Goal: Task Accomplishment & Management: Manage account settings

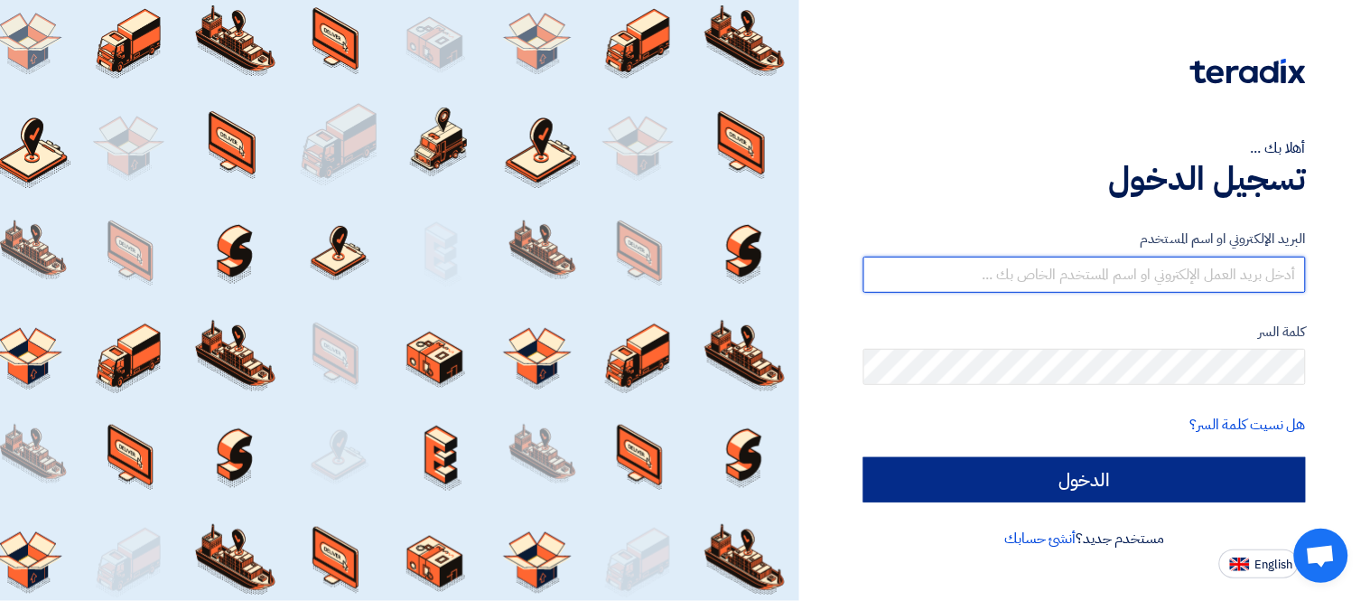
type input "[PERSON_NAME][EMAIL_ADDRESS][DOMAIN_NAME]"
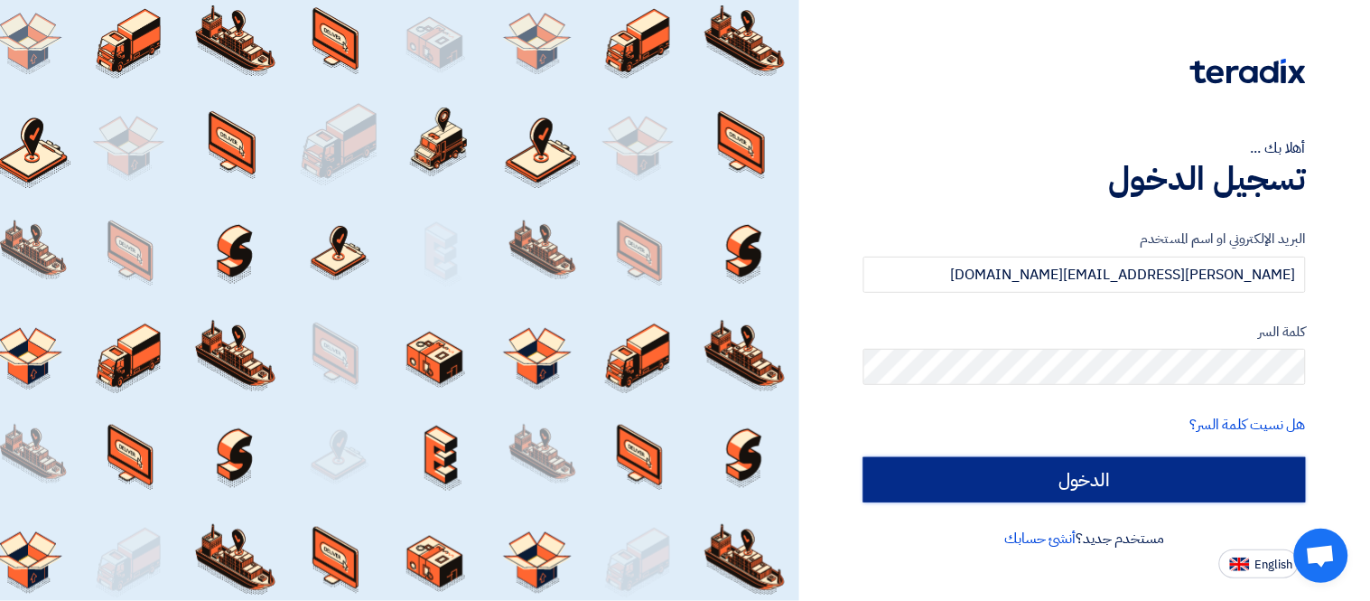
click at [1080, 484] on input "الدخول" at bounding box center [1085, 479] width 443 height 45
type input "Sign in"
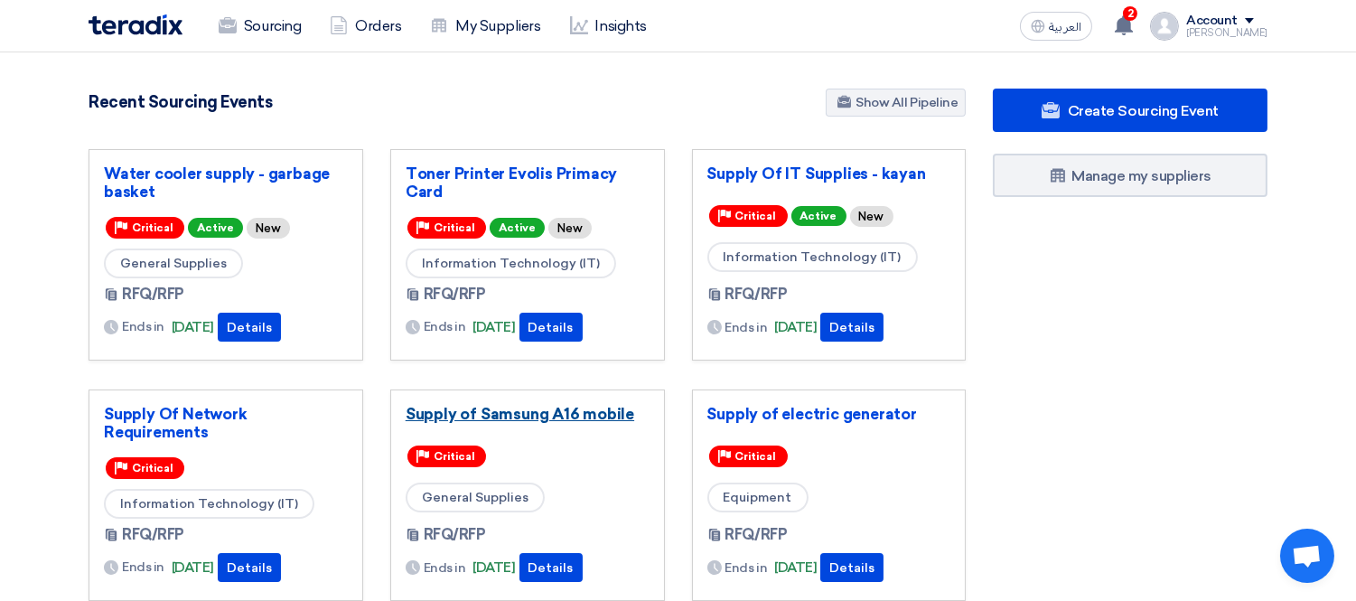
click at [581, 415] on link "Supply of Samsung A16 mobile" at bounding box center [528, 414] width 244 height 18
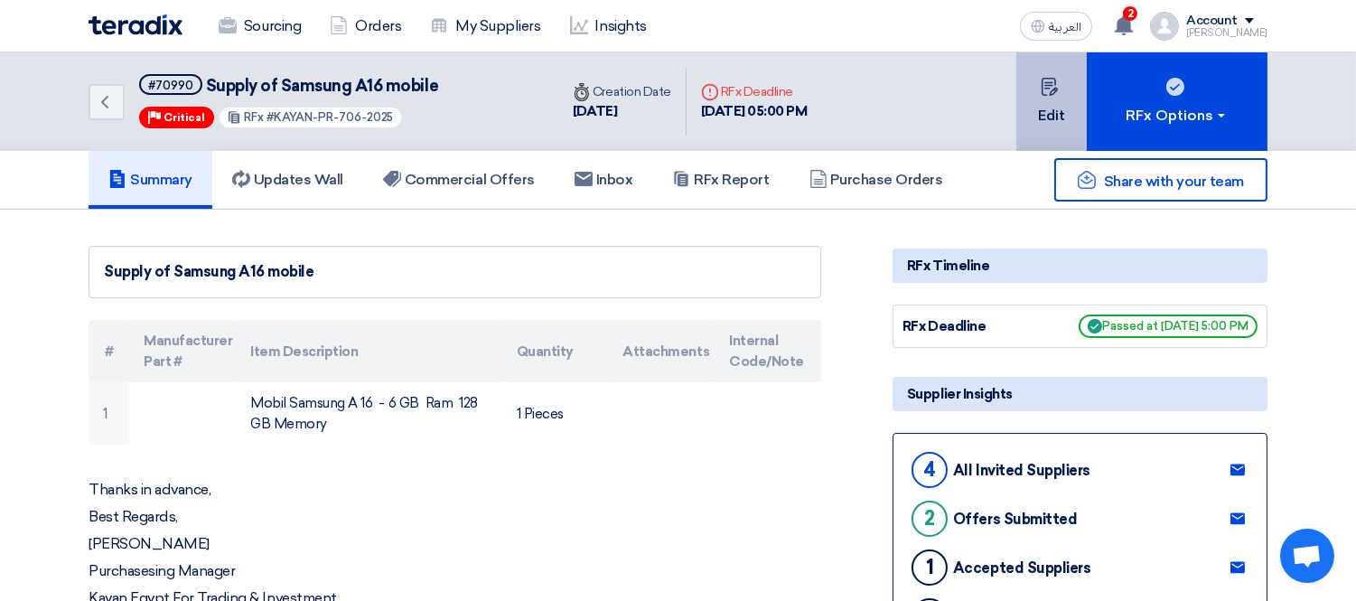
click at [1030, 124] on button "Edit" at bounding box center [1051, 101] width 70 height 98
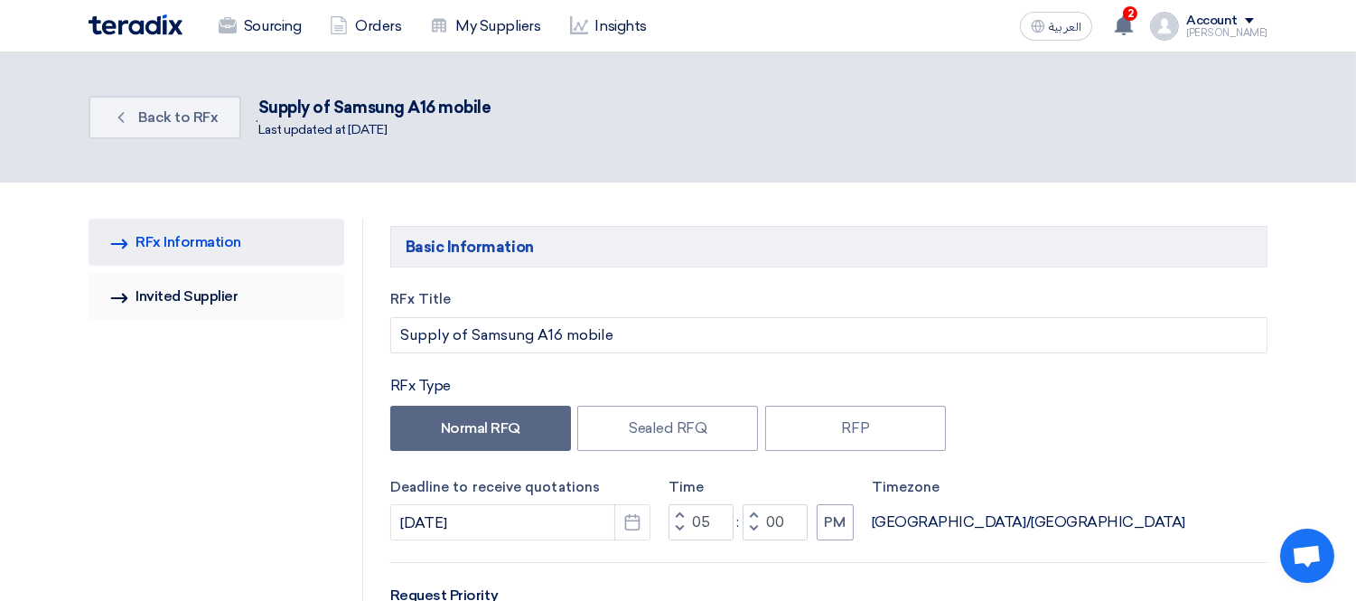
click at [239, 307] on link "Invited Suppliers Invited Supplier" at bounding box center [217, 296] width 256 height 47
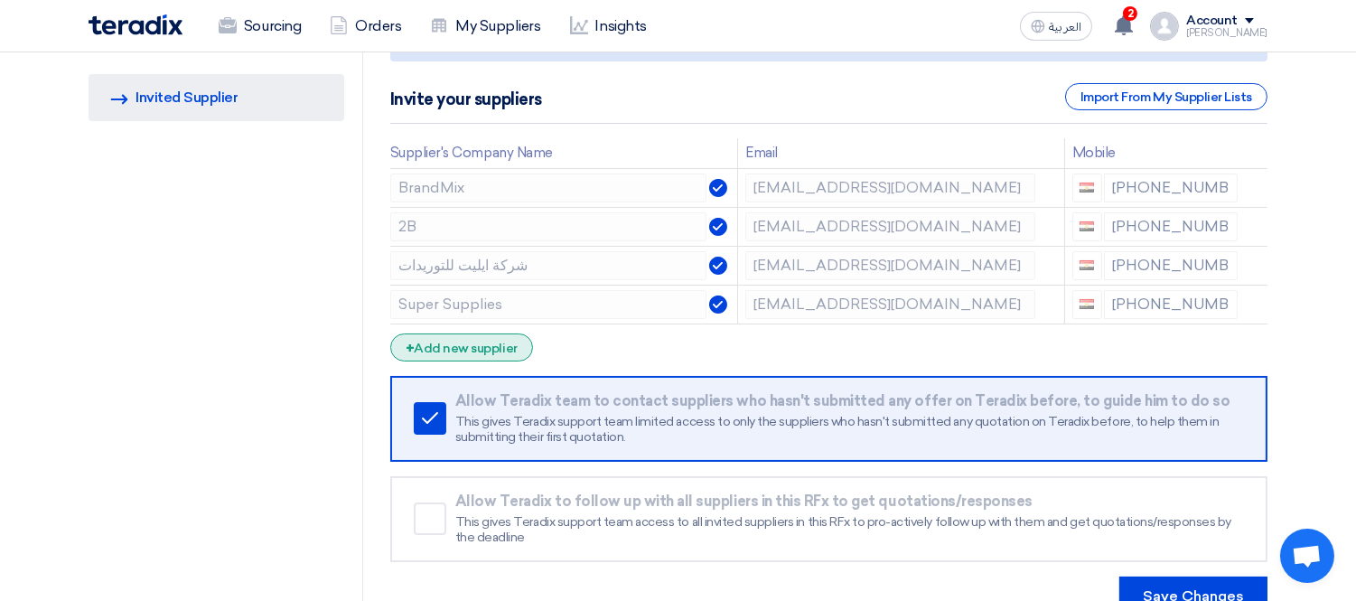
scroll to position [201, 0]
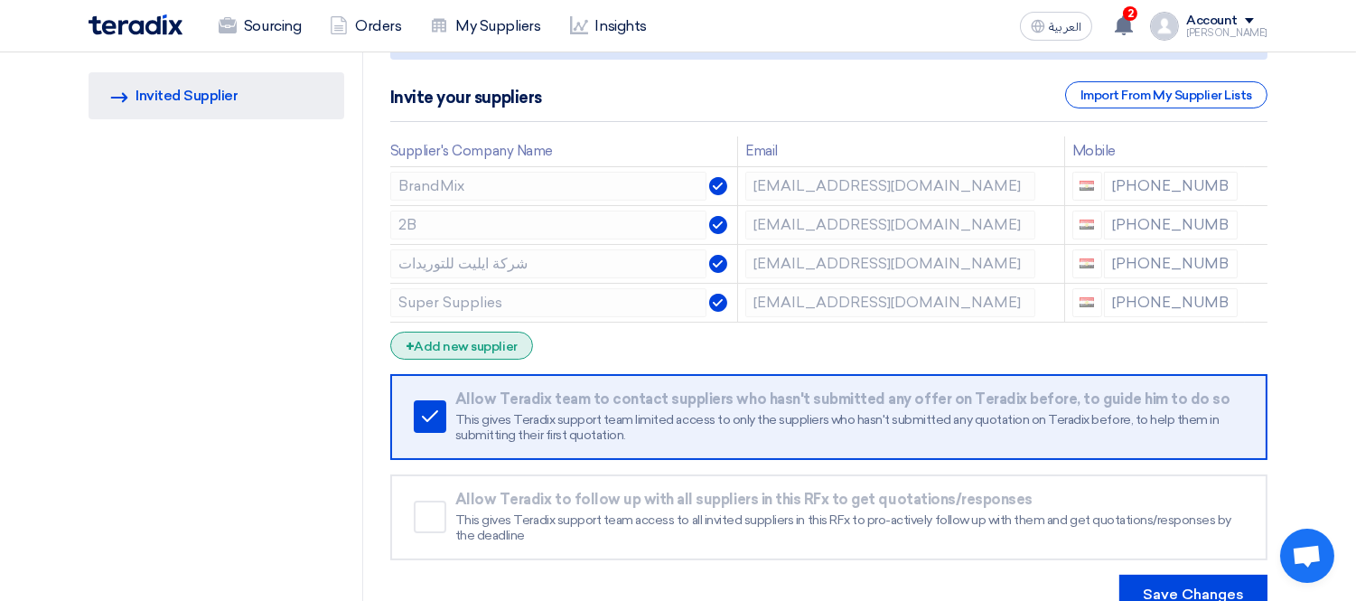
click at [473, 341] on div "+ Add new supplier" at bounding box center [461, 345] width 143 height 28
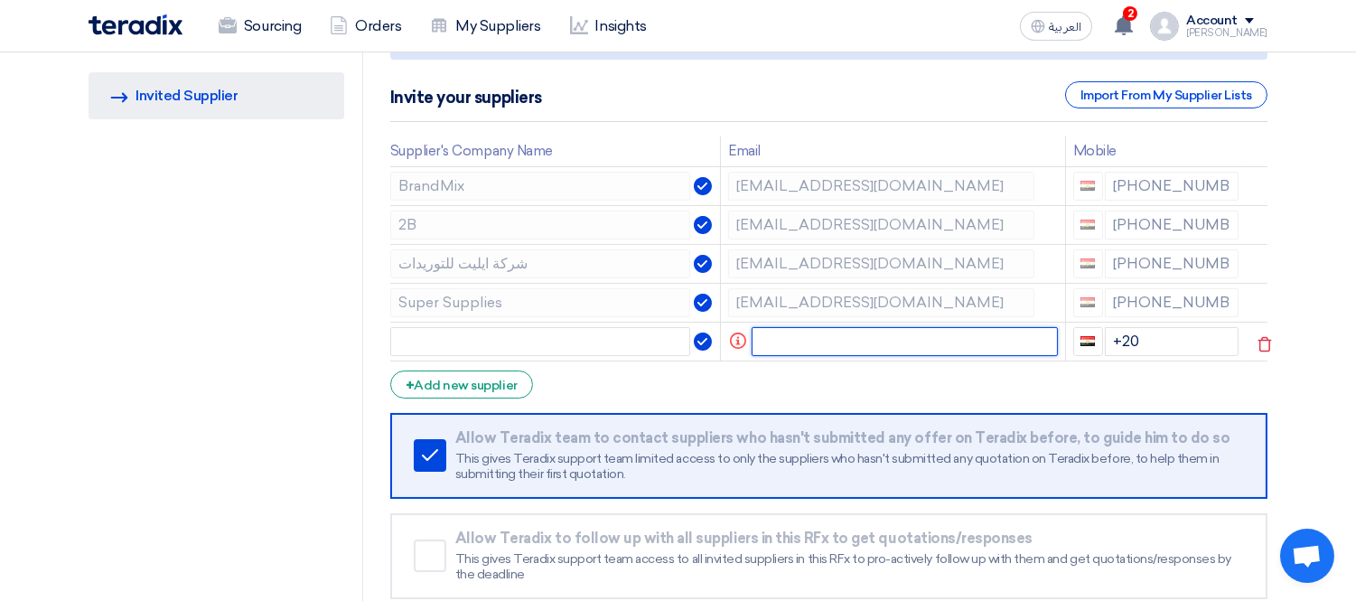
click at [853, 332] on input "text" at bounding box center [905, 341] width 306 height 29
paste input "[PERSON_NAME][EMAIL_ADDRESS][PERSON_NAME][DOMAIN_NAME]"
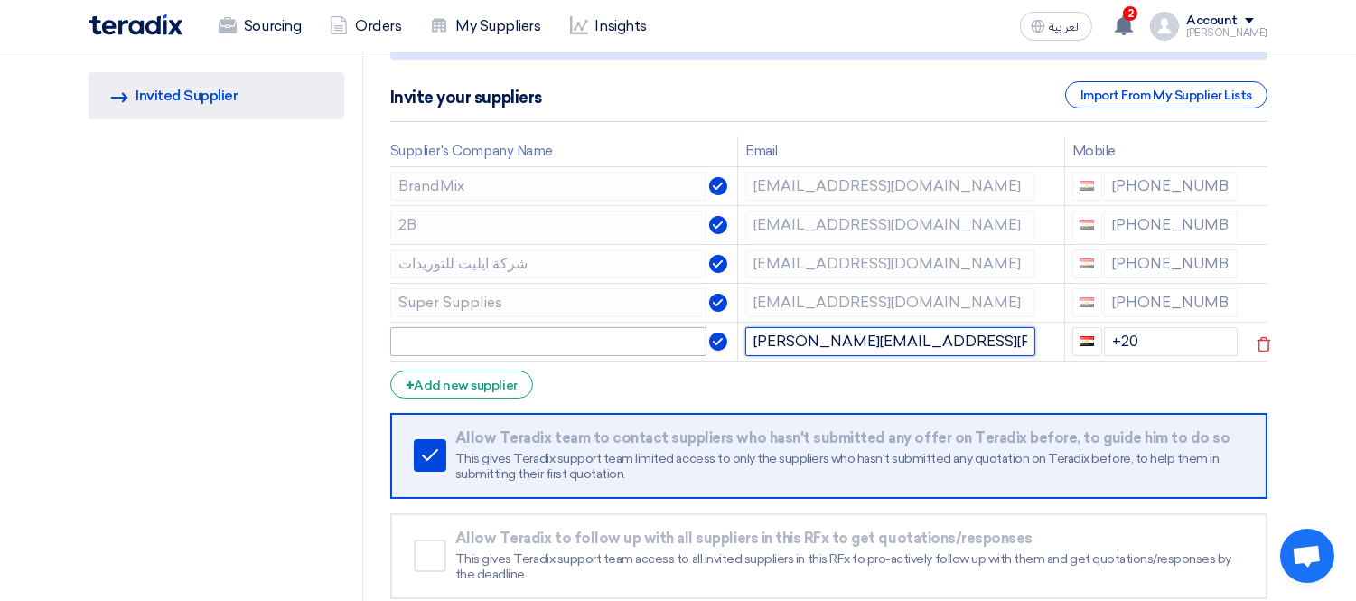
type input "[PERSON_NAME][EMAIL_ADDRESS][PERSON_NAME][DOMAIN_NAME]"
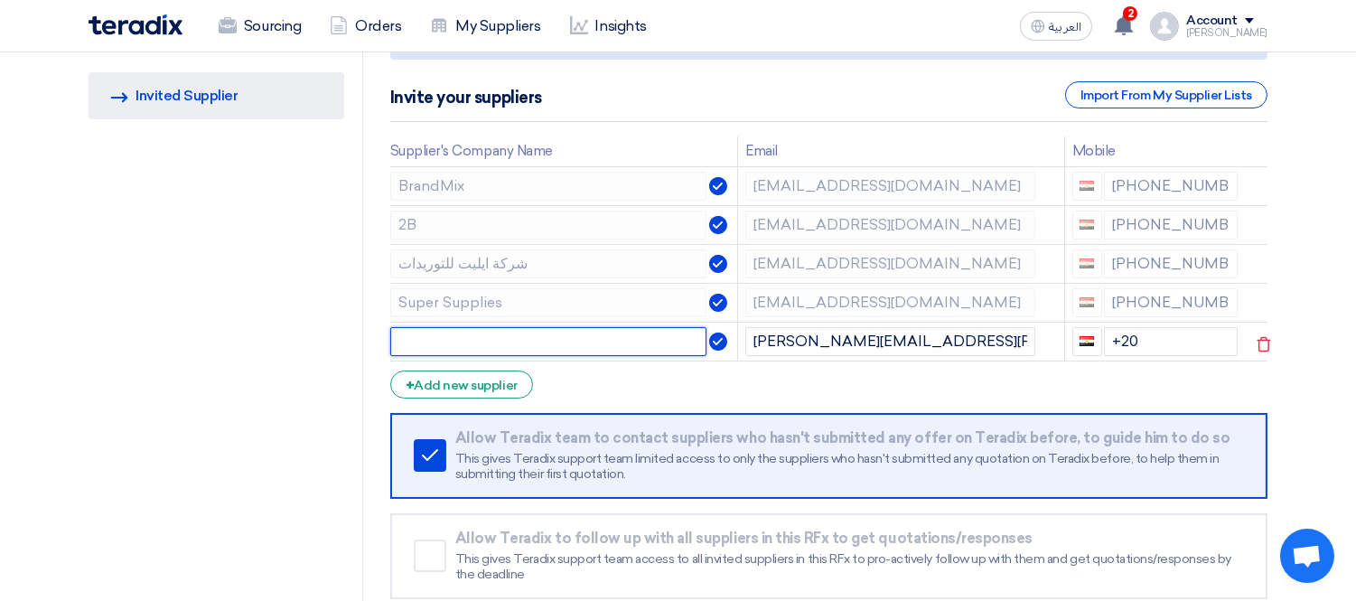
click at [581, 344] on input "text" at bounding box center [548, 341] width 316 height 29
type input "2 B"
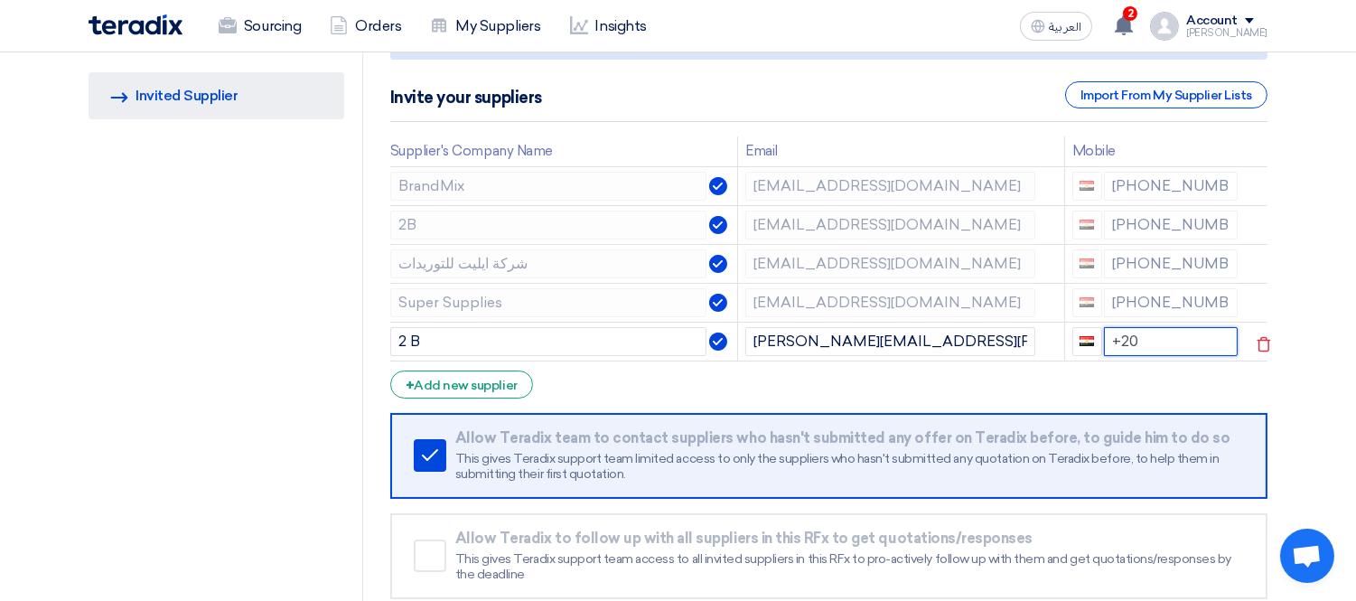
click at [1157, 330] on input "+20" at bounding box center [1171, 341] width 135 height 29
click at [1252, 224] on td at bounding box center [1256, 224] width 23 height 39
click at [1143, 391] on form "Supplier Management Minimize/Maximize Category Invite your suppliers Import Fro…" at bounding box center [828, 339] width 877 height 628
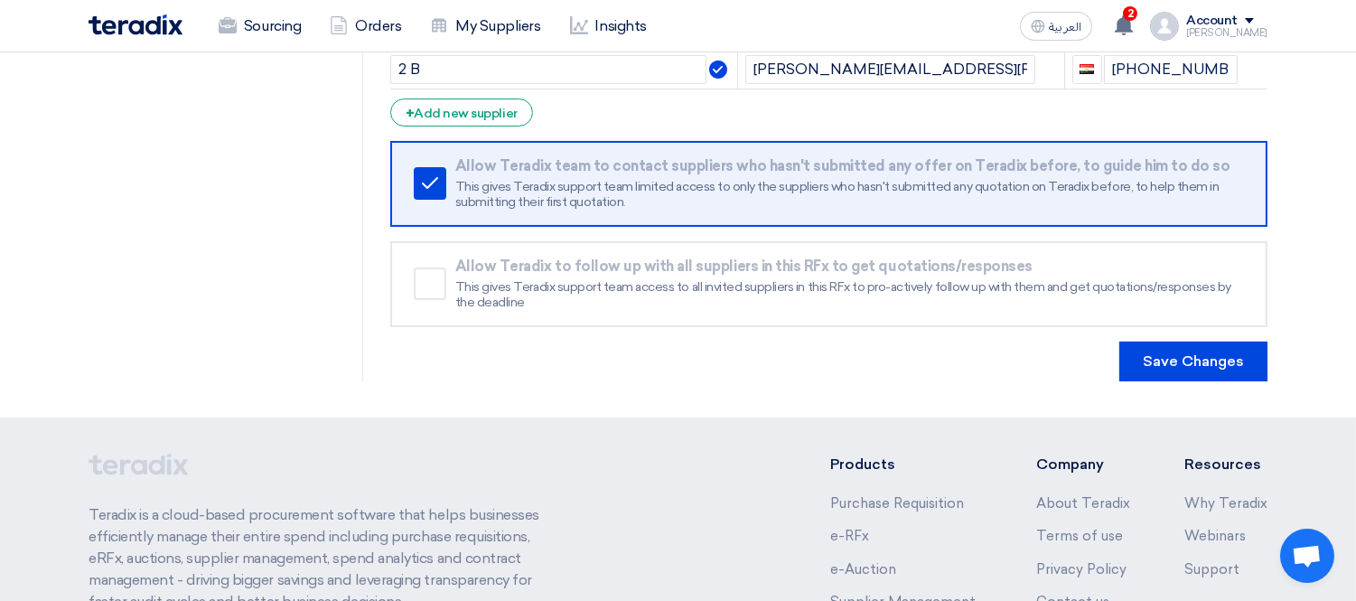
scroll to position [501, 0]
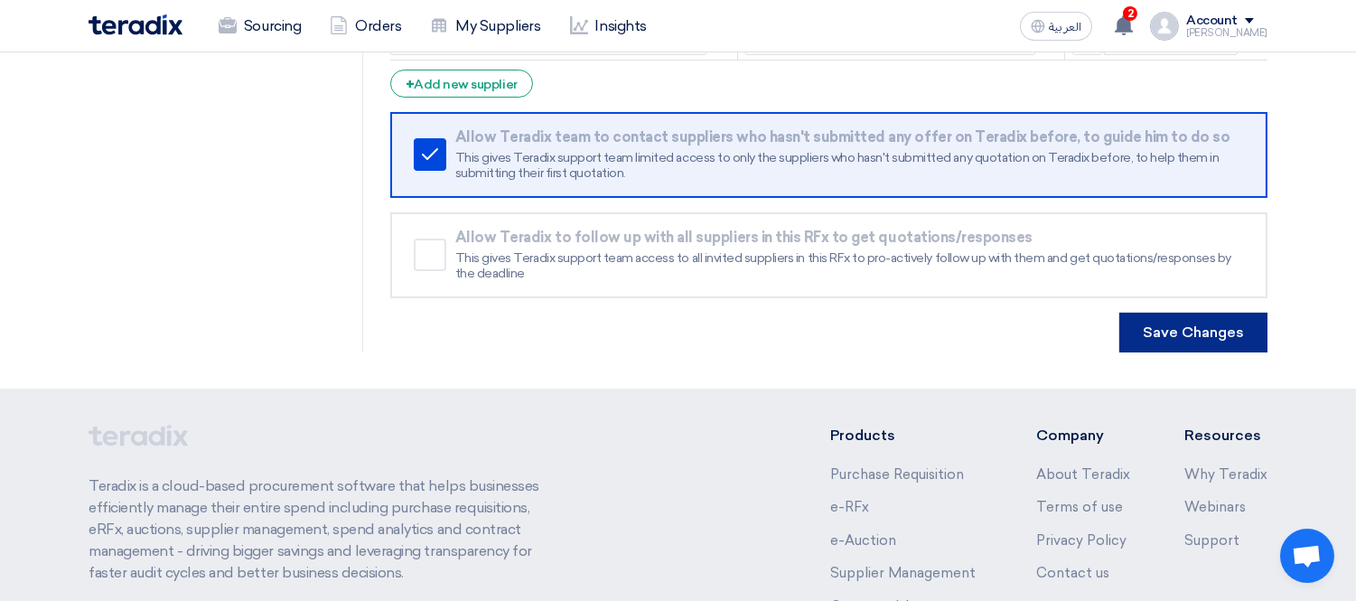
click at [1210, 327] on button "Save Changes" at bounding box center [1193, 333] width 148 height 40
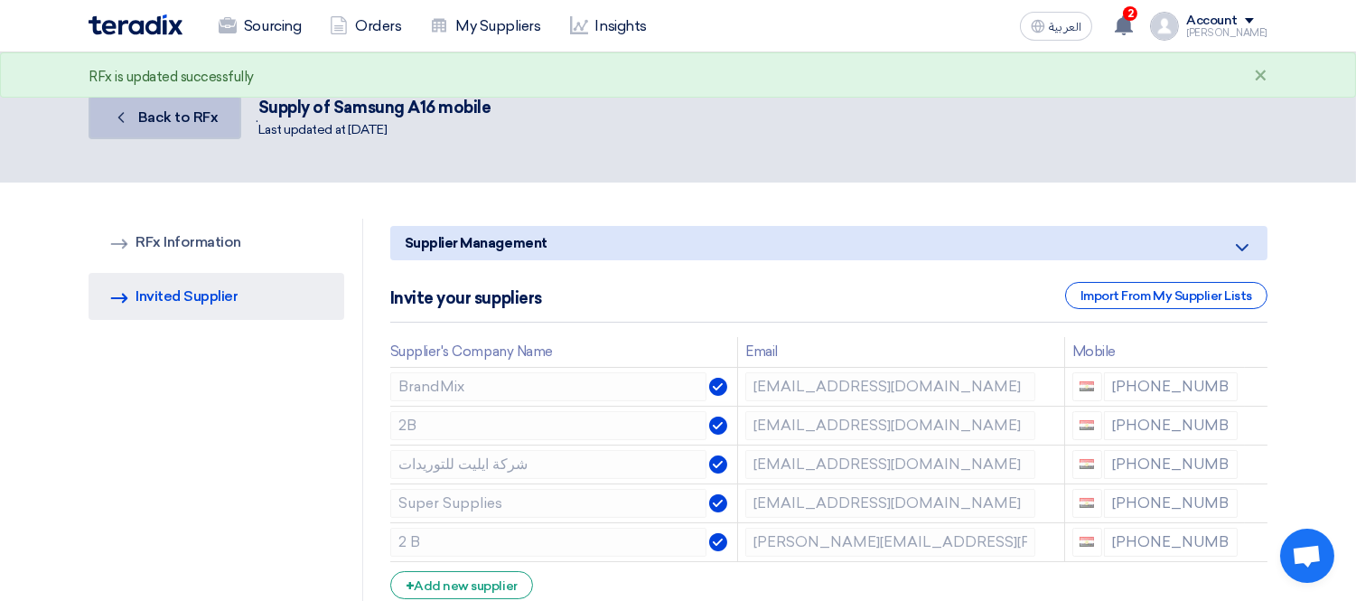
click at [169, 123] on span "Back to RFx" at bounding box center [178, 116] width 80 height 17
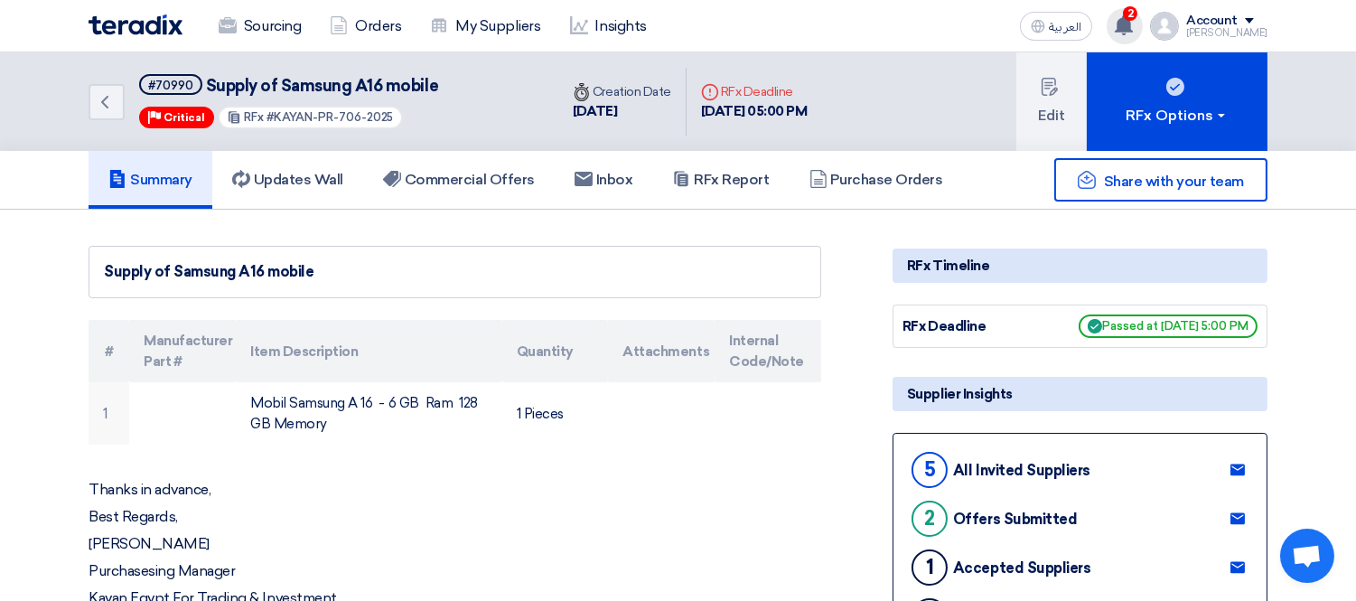
click at [1133, 25] on use at bounding box center [1124, 25] width 18 height 20
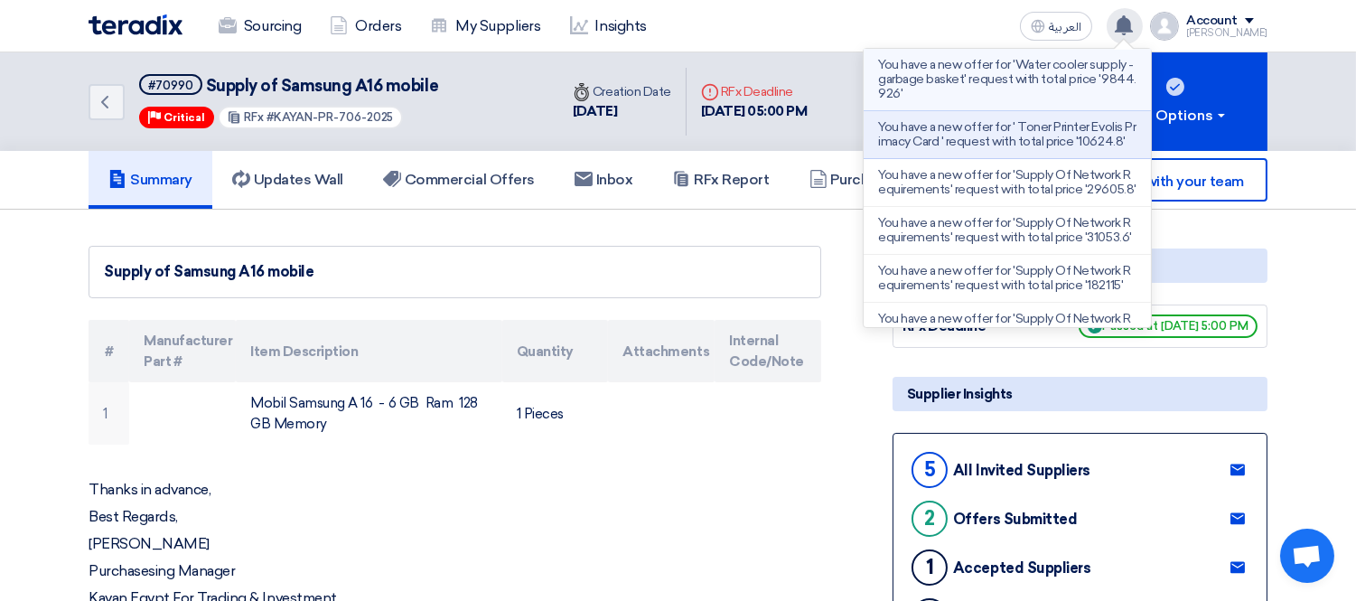
click at [995, 88] on p "You have a new offer for 'Water cooler supply - garbage basket' request with to…" at bounding box center [1007, 79] width 258 height 43
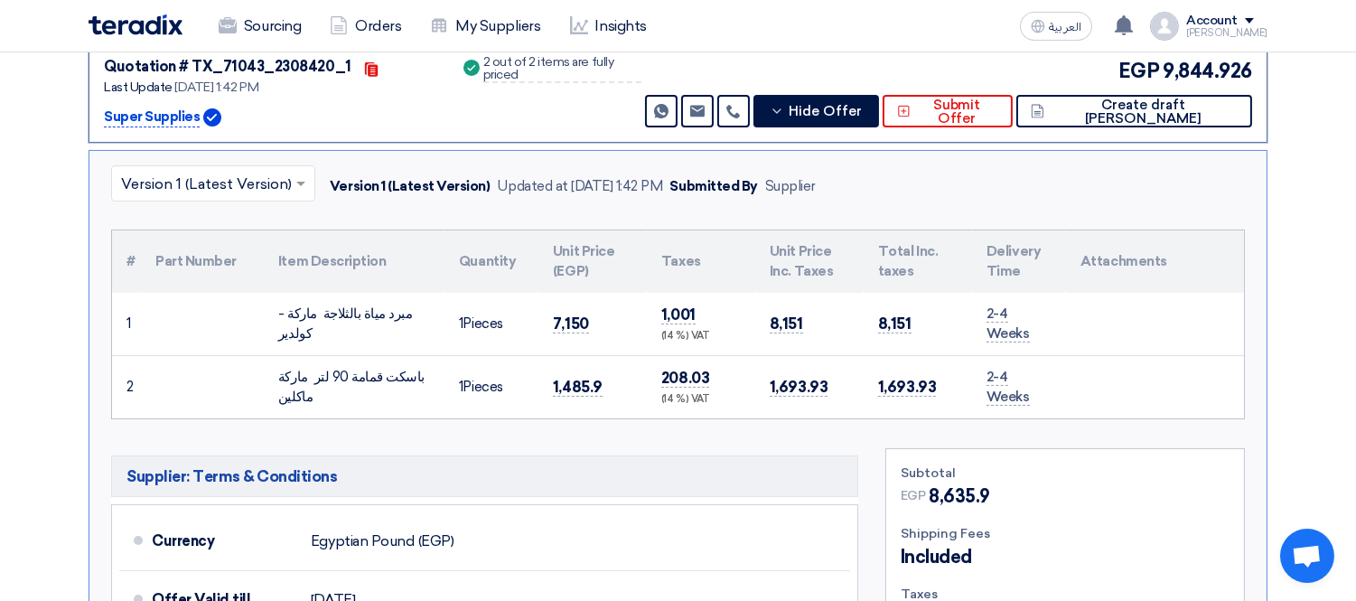
scroll to position [373, 0]
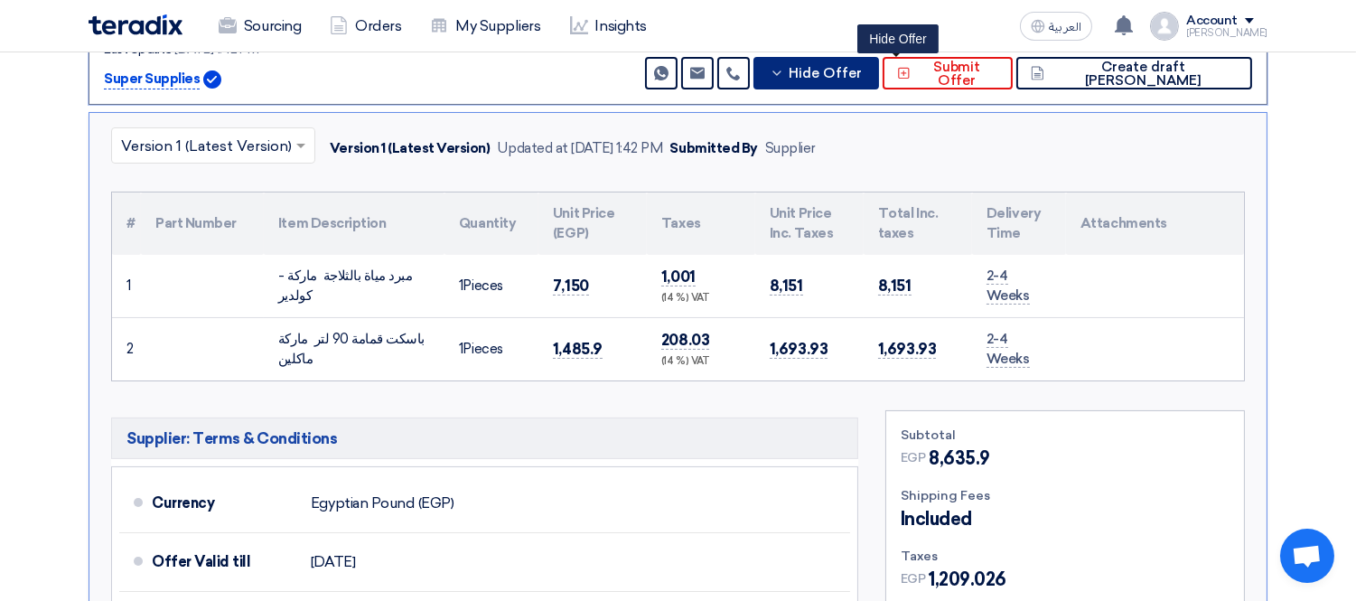
click at [862, 76] on span "Hide Offer" at bounding box center [825, 74] width 73 height 14
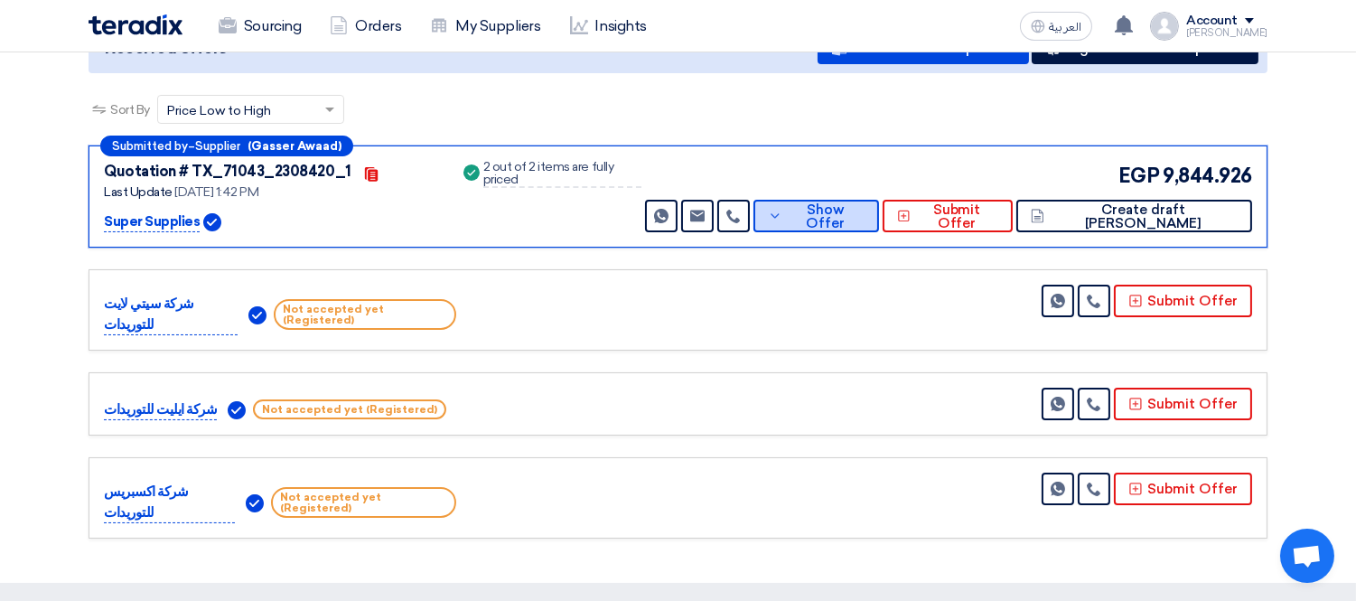
scroll to position [173, 0]
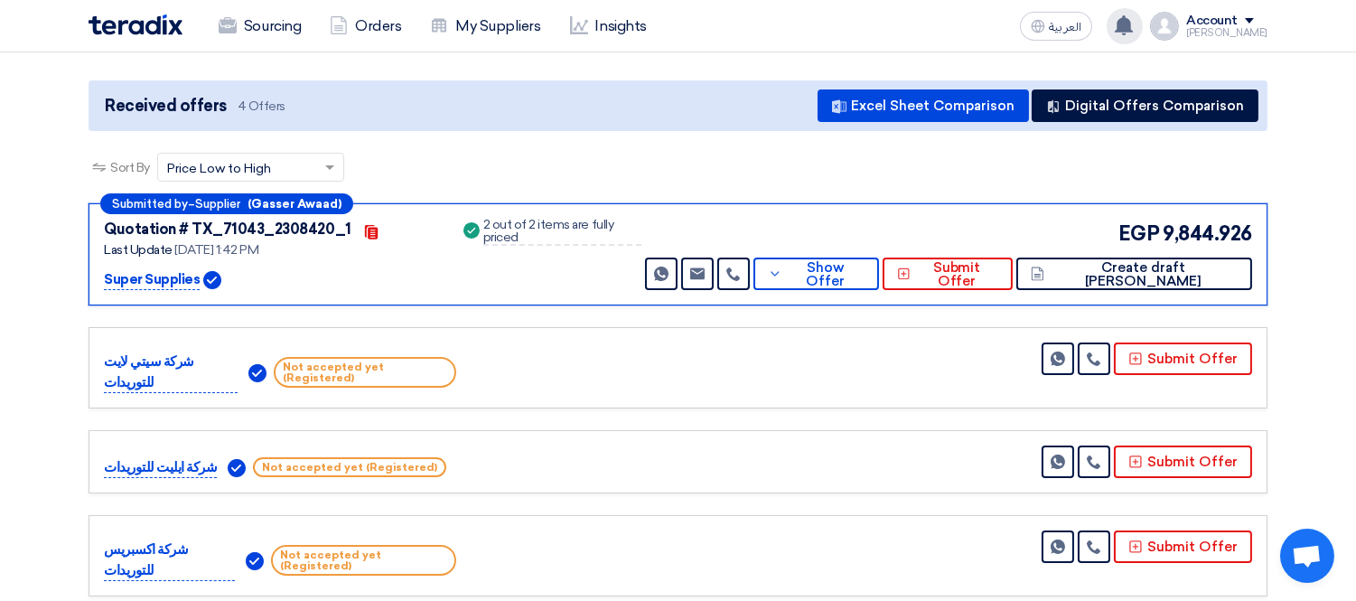
click at [1133, 22] on use at bounding box center [1124, 25] width 18 height 20
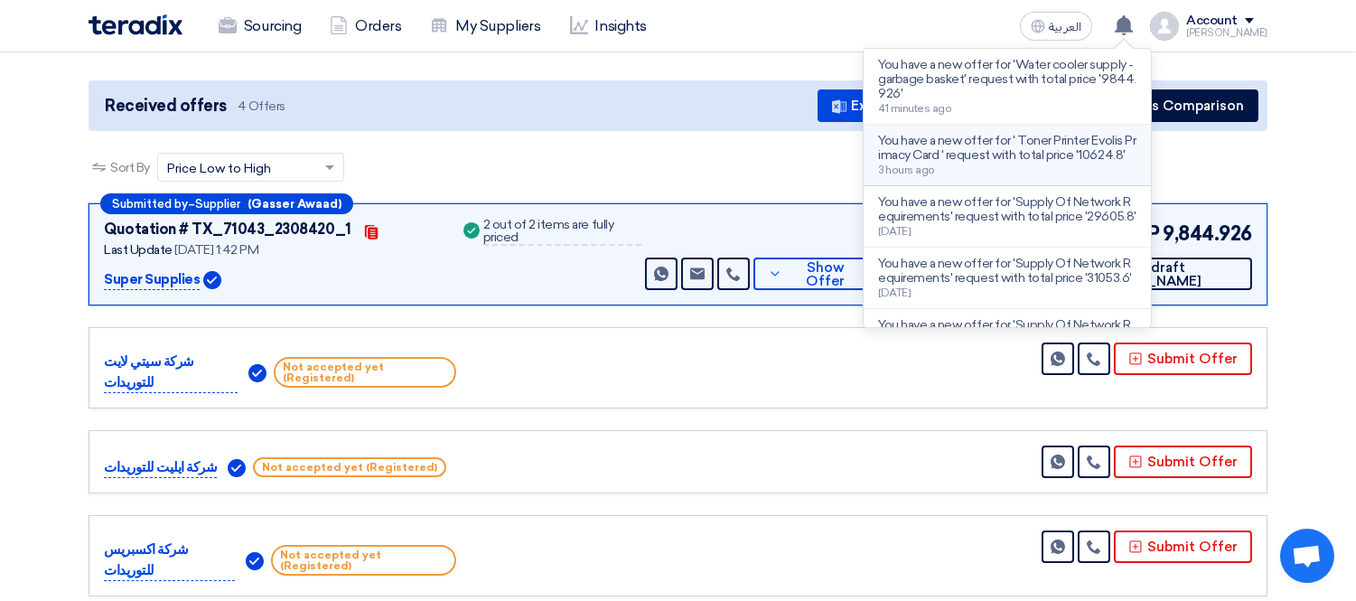
click at [1098, 159] on p "You have a new offer for ' Toner Printer Evolis Primacy Card ' request with tot…" at bounding box center [1007, 148] width 258 height 29
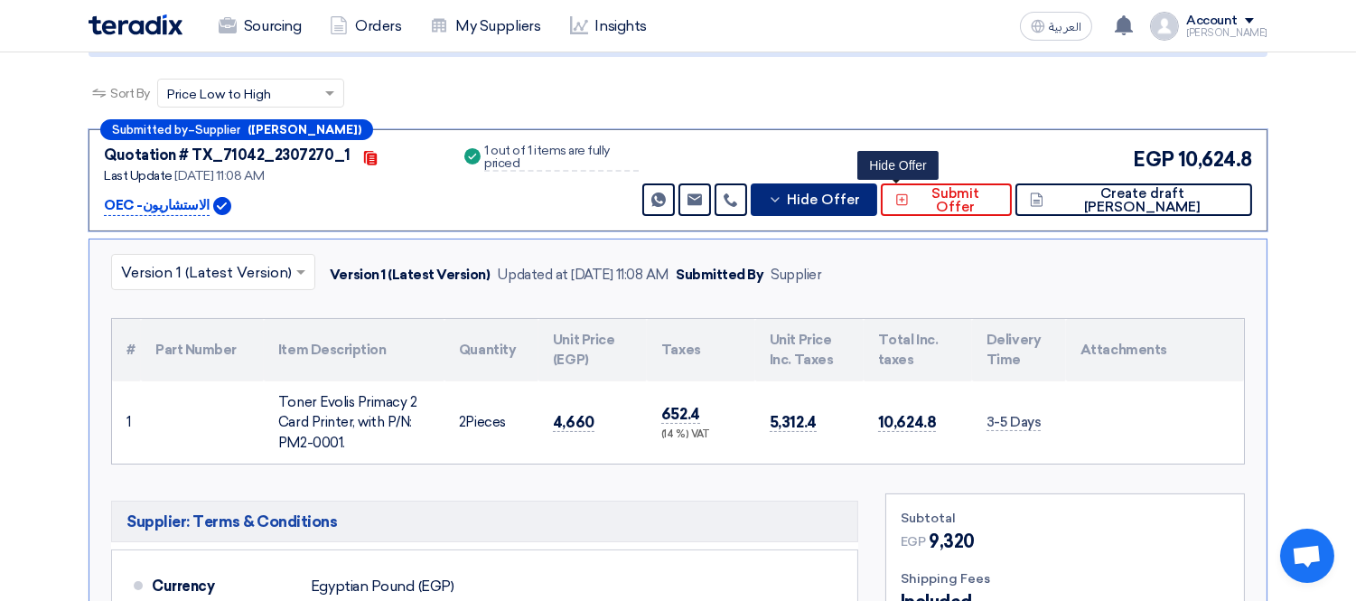
click at [916, 264] on div "Submitted by – Supplier ([PERSON_NAME]) Quotation # TX_71042_2307270_1 Contacts…" at bounding box center [678, 525] width 1179 height 792
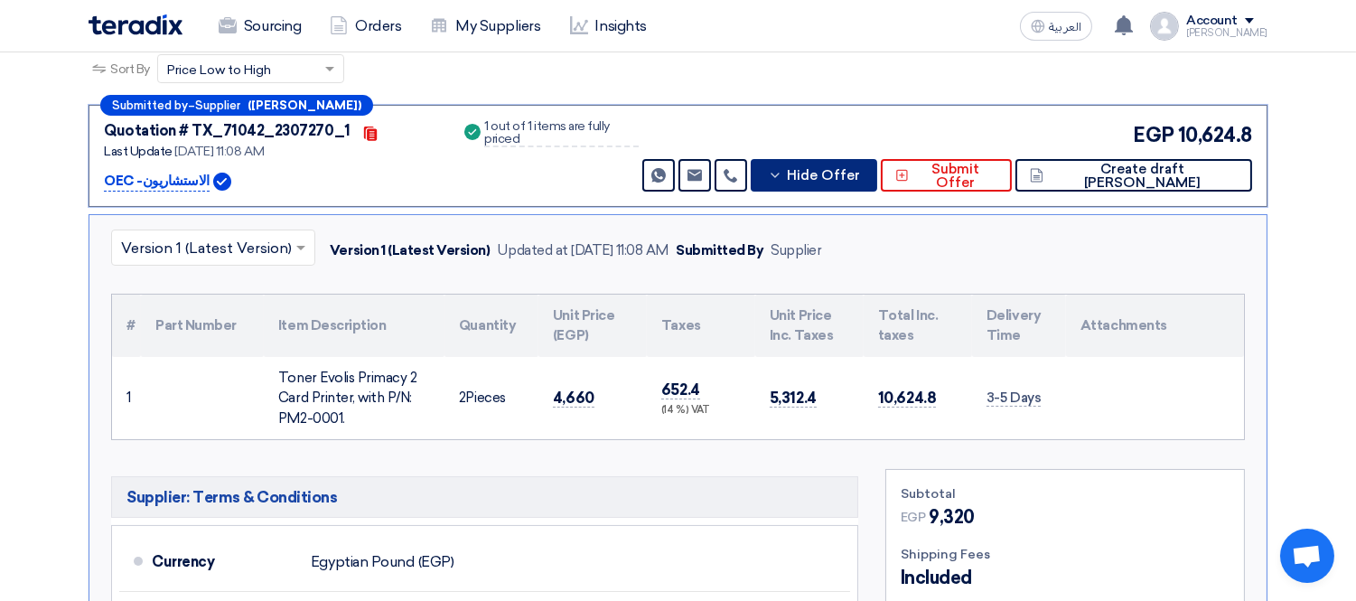
scroll to position [373, 0]
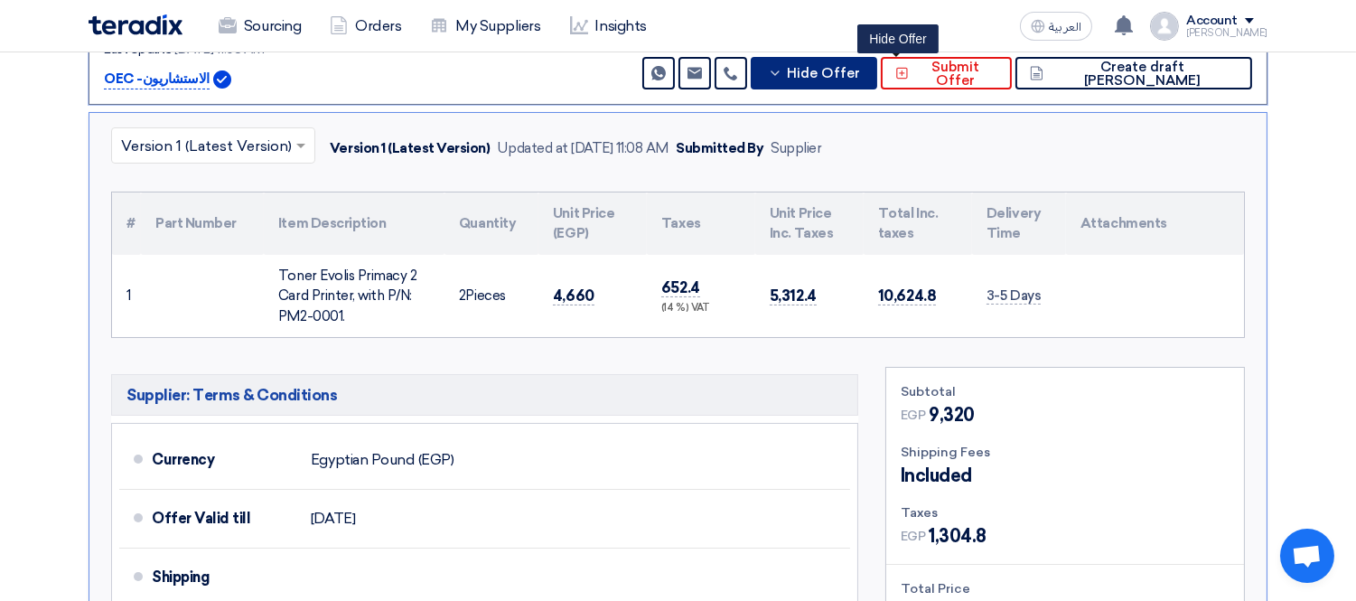
click at [860, 67] on span "Hide Offer" at bounding box center [823, 74] width 73 height 14
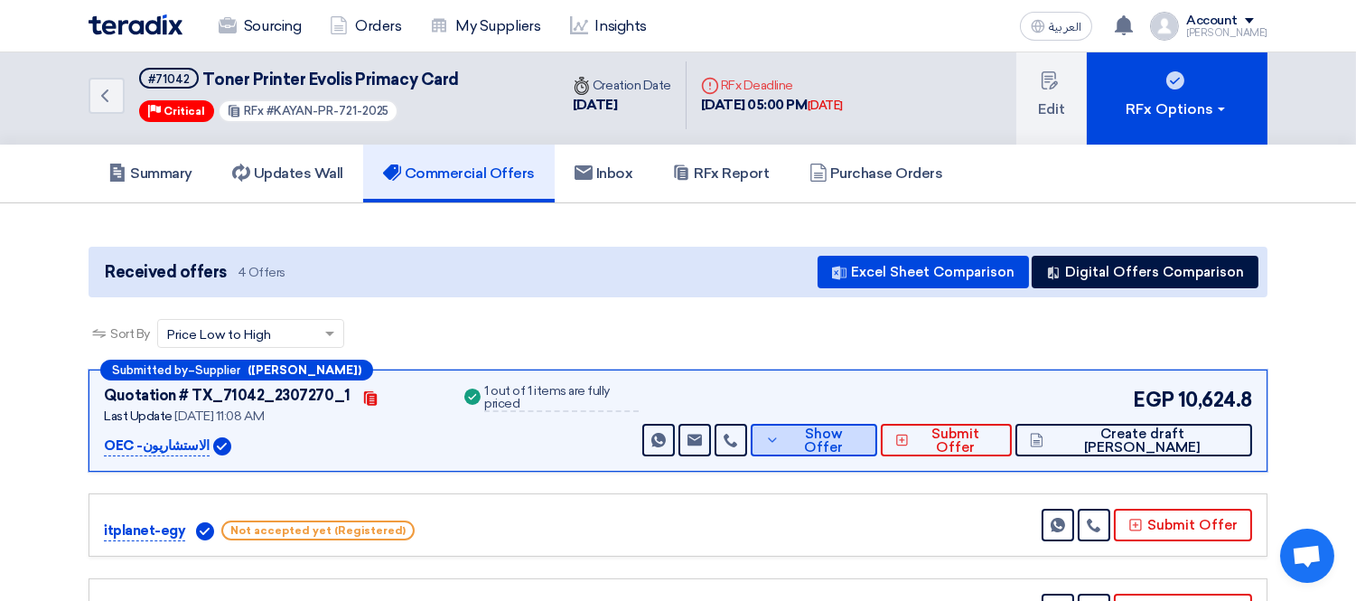
scroll to position [0, 0]
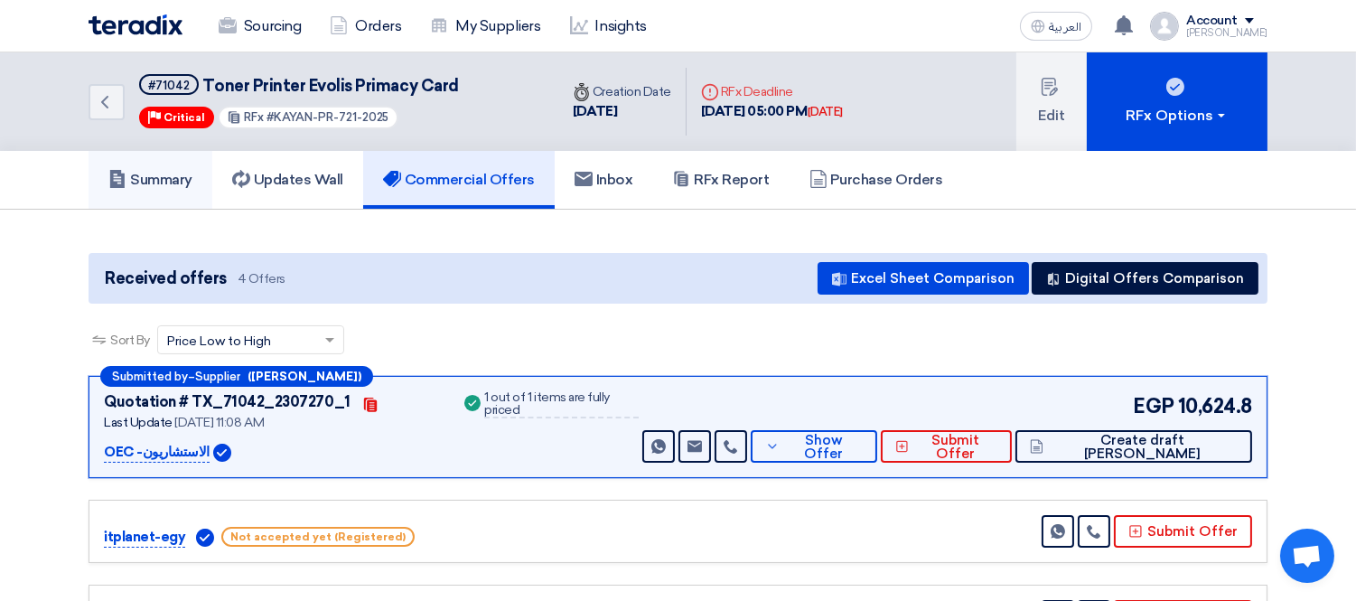
click at [169, 166] on link "Summary" at bounding box center [151, 180] width 124 height 58
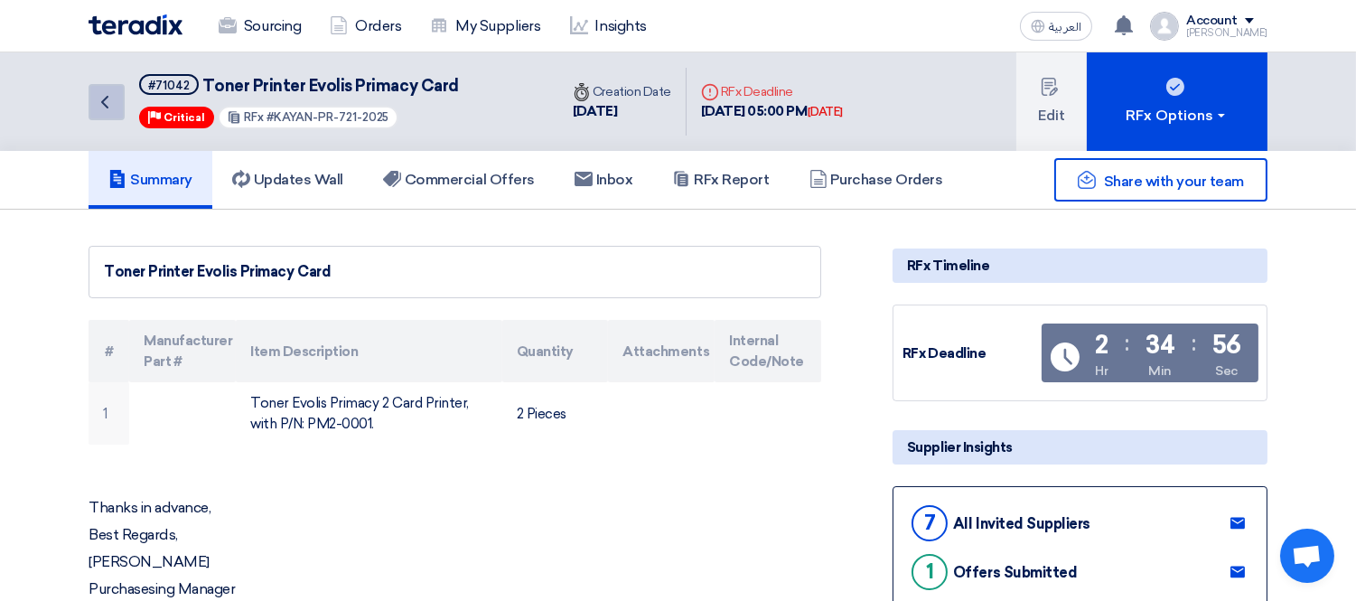
click at [105, 96] on use at bounding box center [104, 102] width 7 height 13
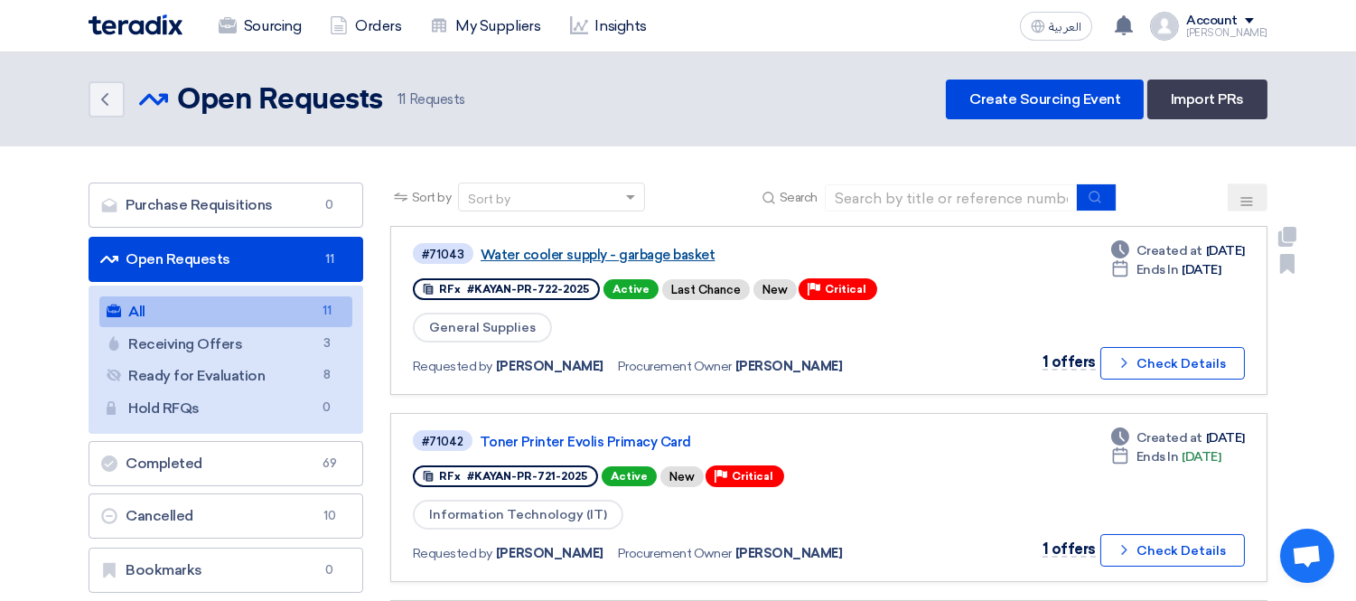
click at [612, 247] on link "Water cooler supply - garbage basket" at bounding box center [707, 255] width 452 height 16
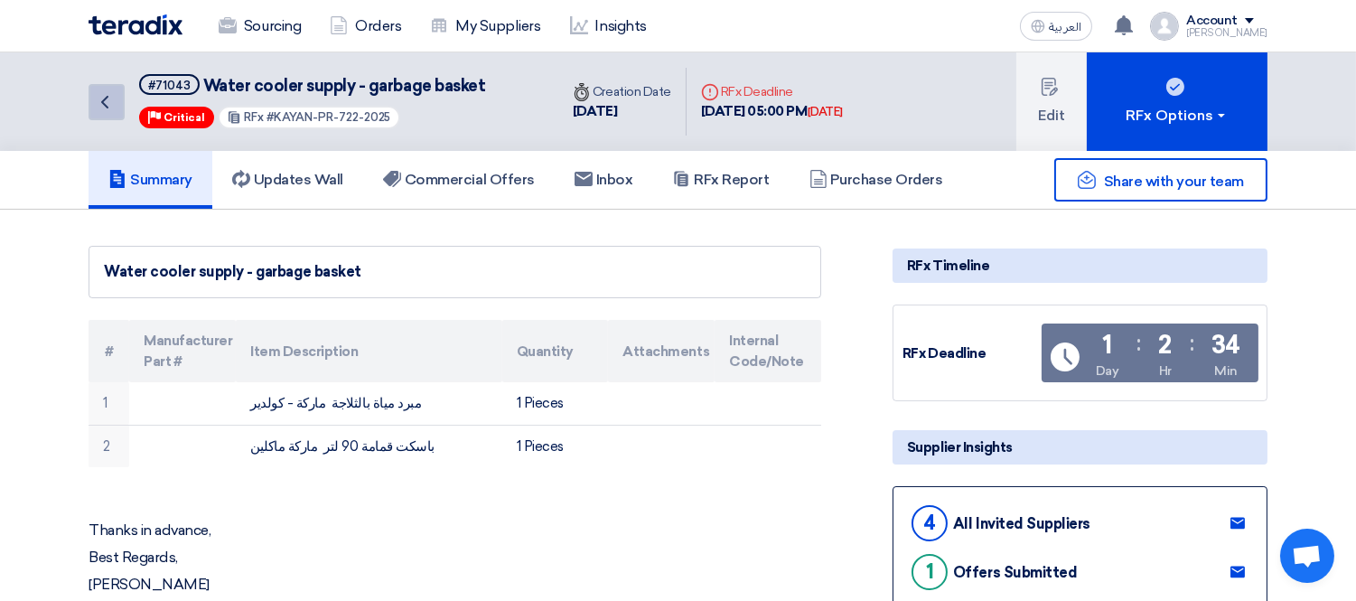
click at [112, 101] on icon "Back" at bounding box center [105, 102] width 22 height 22
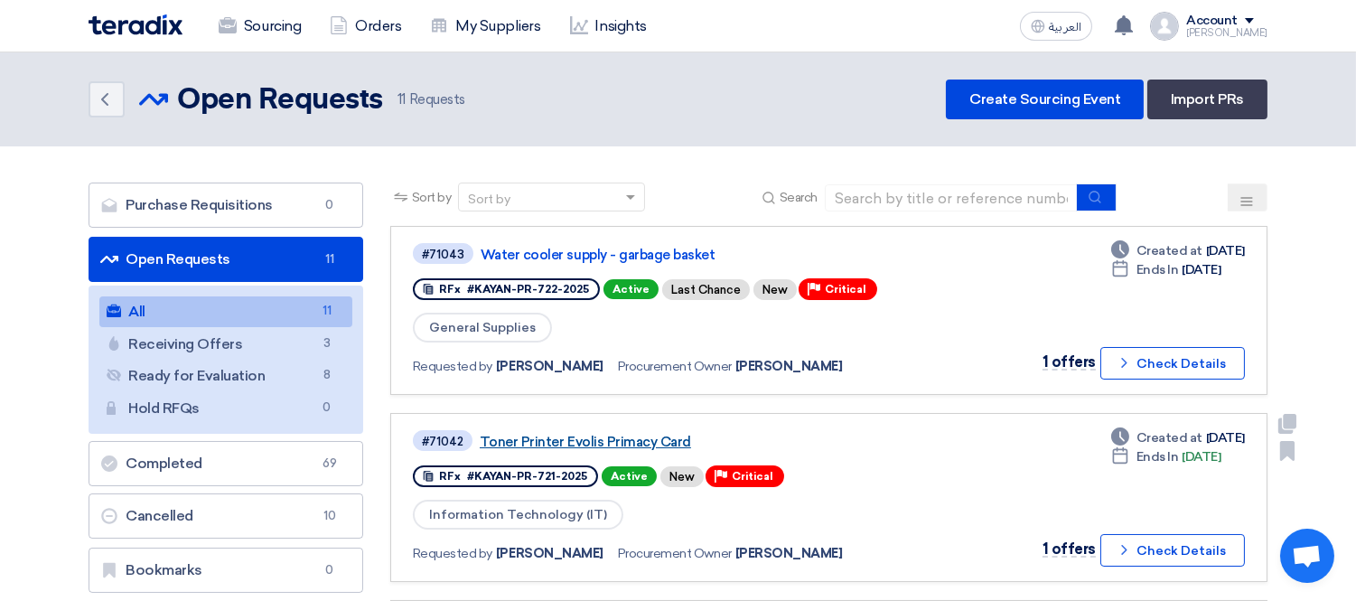
click at [589, 437] on link "Toner Printer Evolis Primacy Card" at bounding box center [706, 442] width 452 height 16
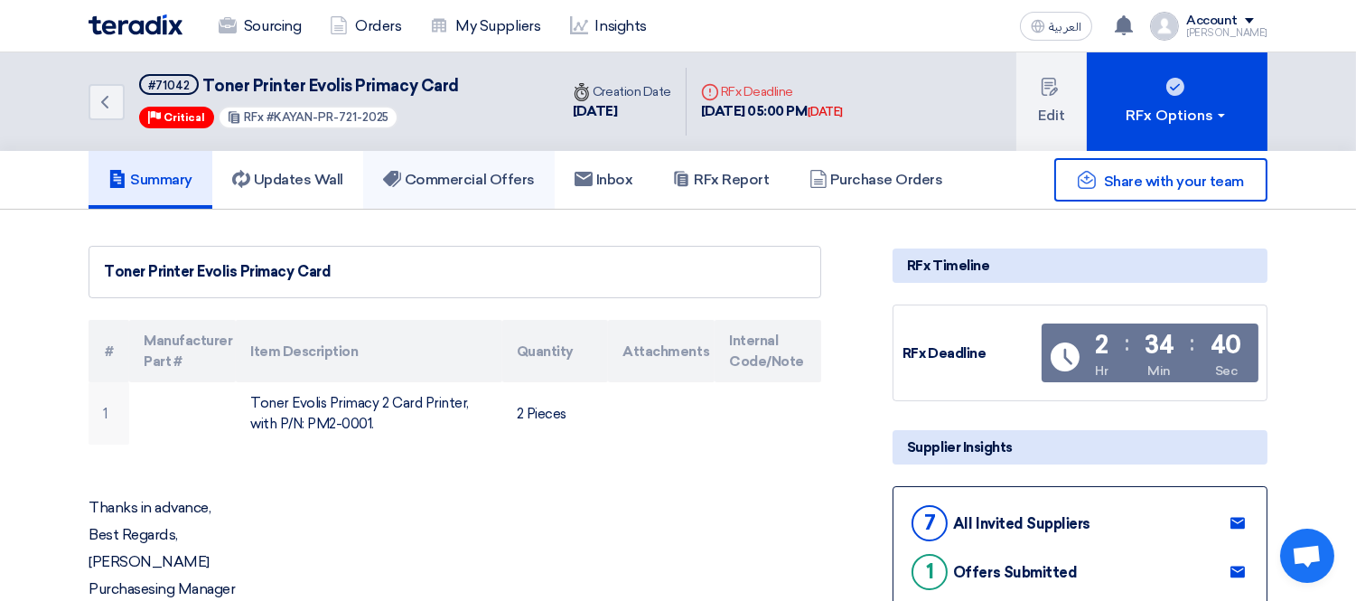
click at [482, 187] on link "Commercial Offers" at bounding box center [458, 180] width 191 height 58
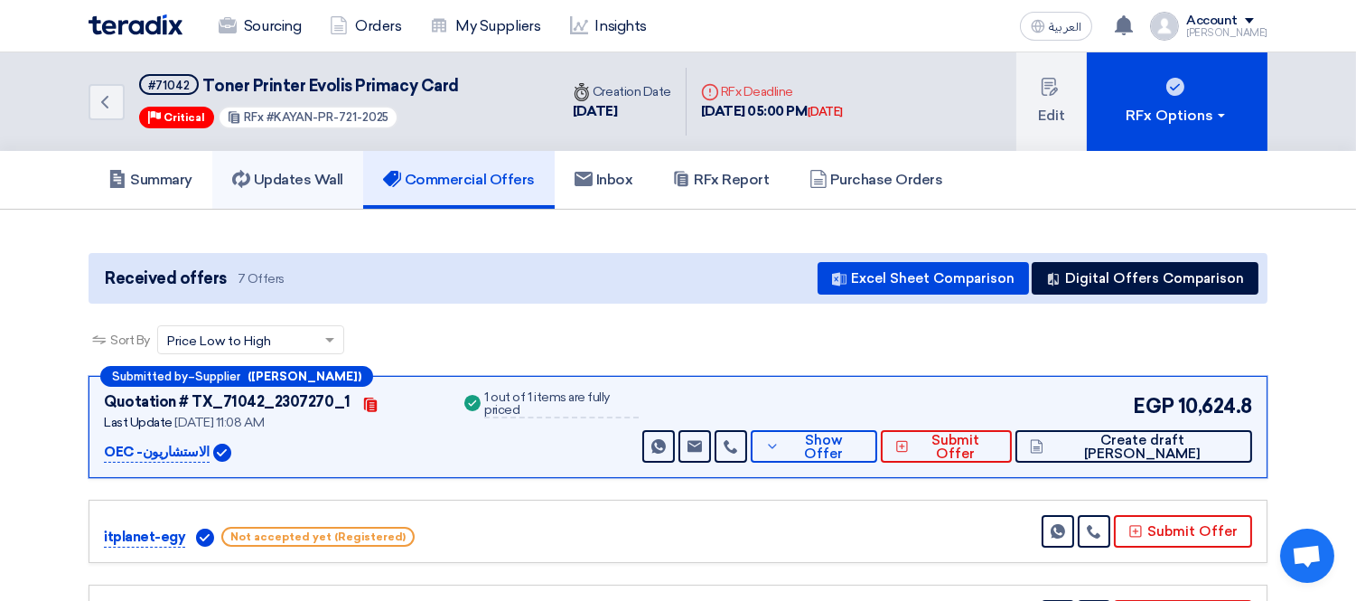
click at [326, 182] on h5 "Updates Wall" at bounding box center [287, 180] width 111 height 18
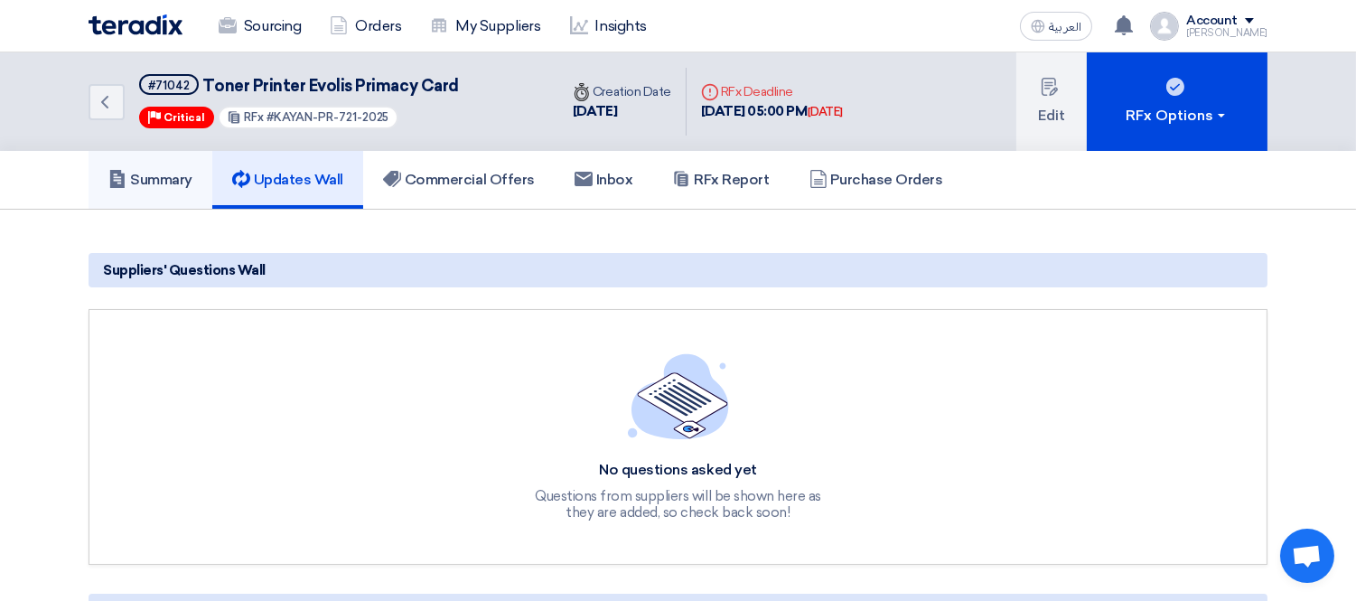
click at [158, 181] on h5 "Summary" at bounding box center [150, 180] width 84 height 18
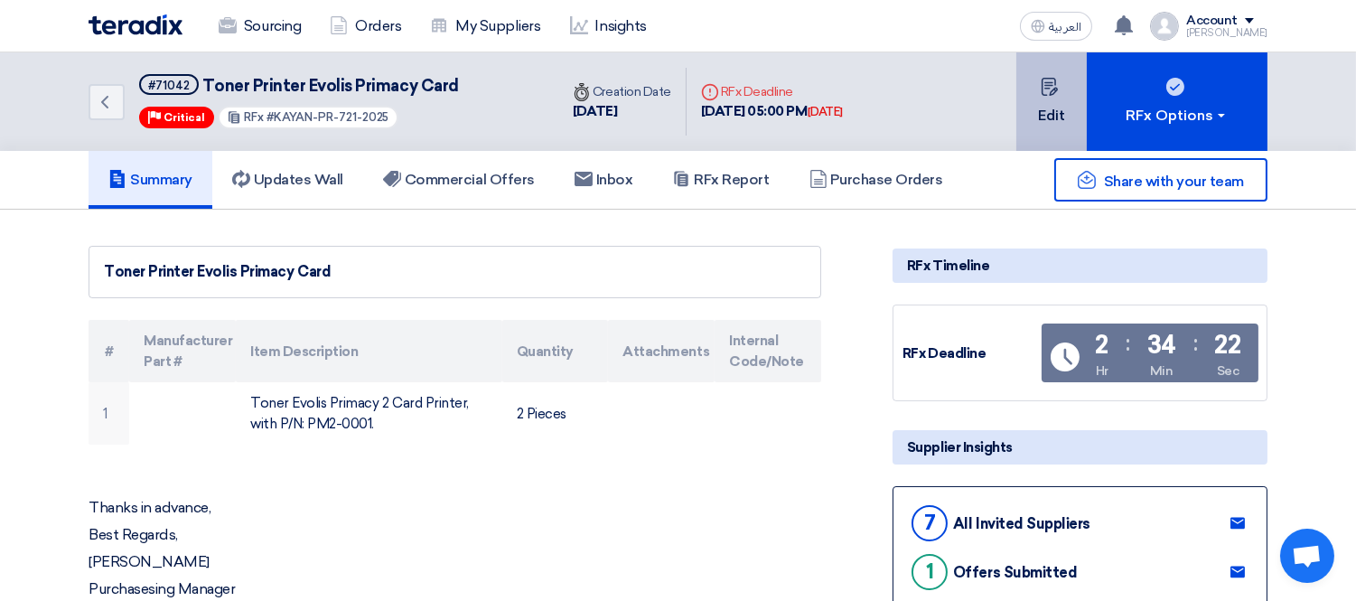
click at [1064, 111] on button "Edit" at bounding box center [1051, 101] width 70 height 98
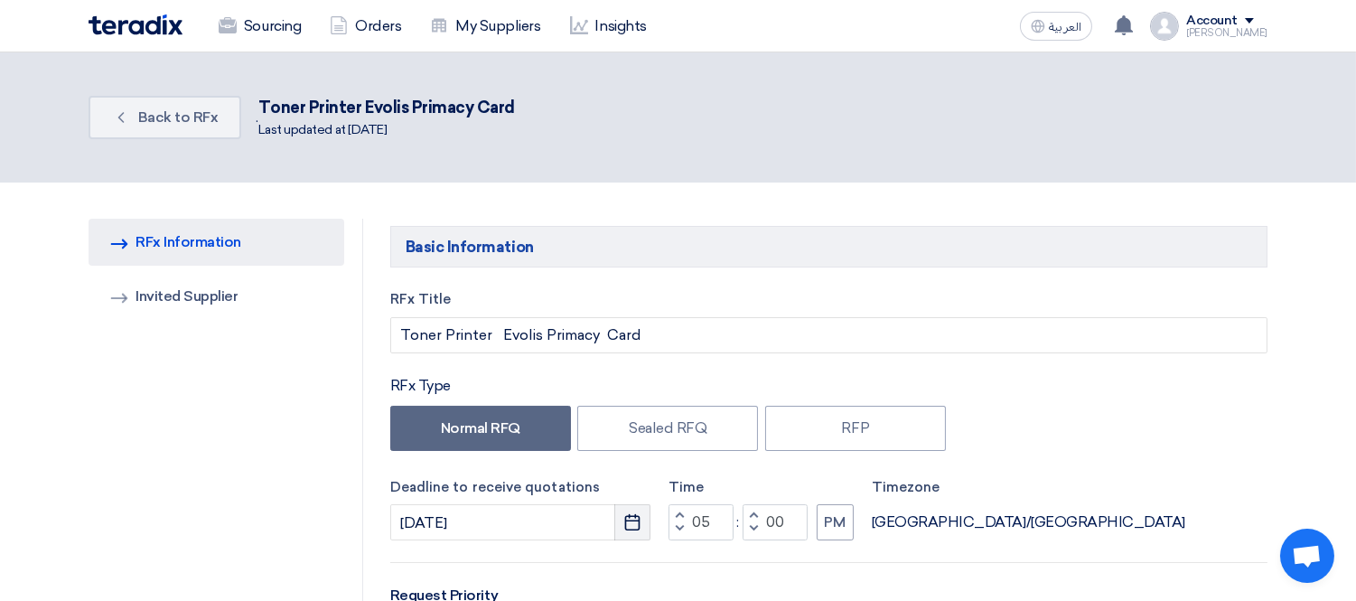
click at [623, 524] on button "Pick a date" at bounding box center [632, 522] width 36 height 36
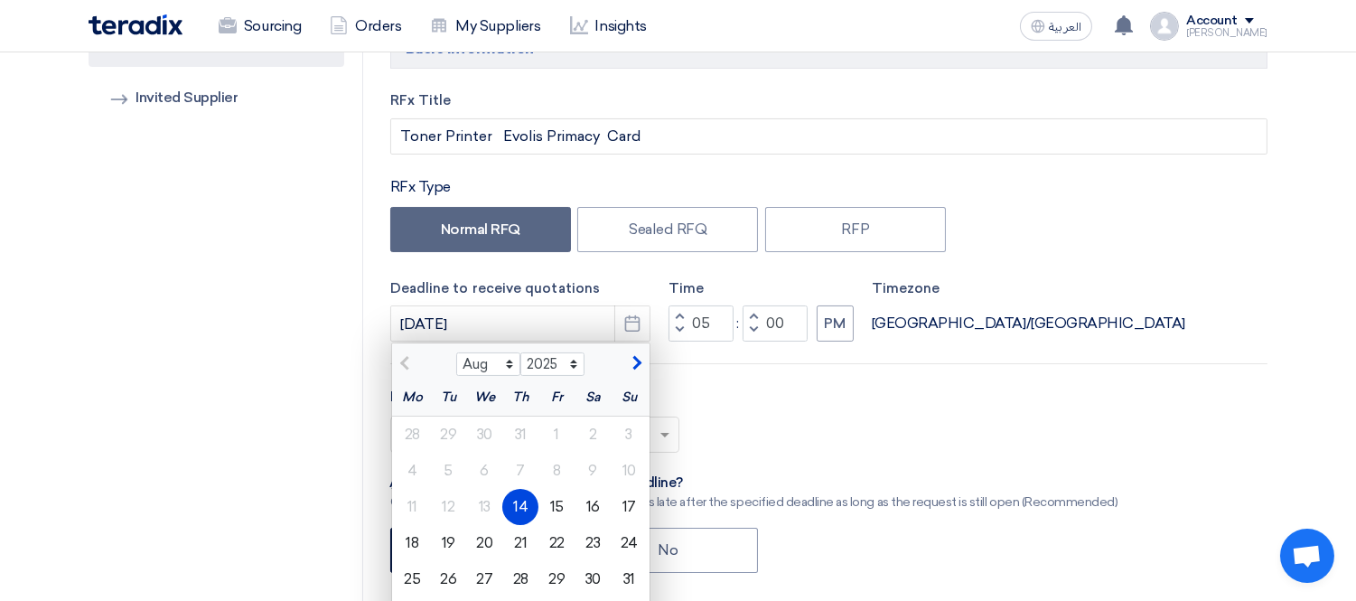
scroll to position [201, 0]
click at [639, 509] on div "17" at bounding box center [629, 505] width 36 height 36
type input "[DATE]"
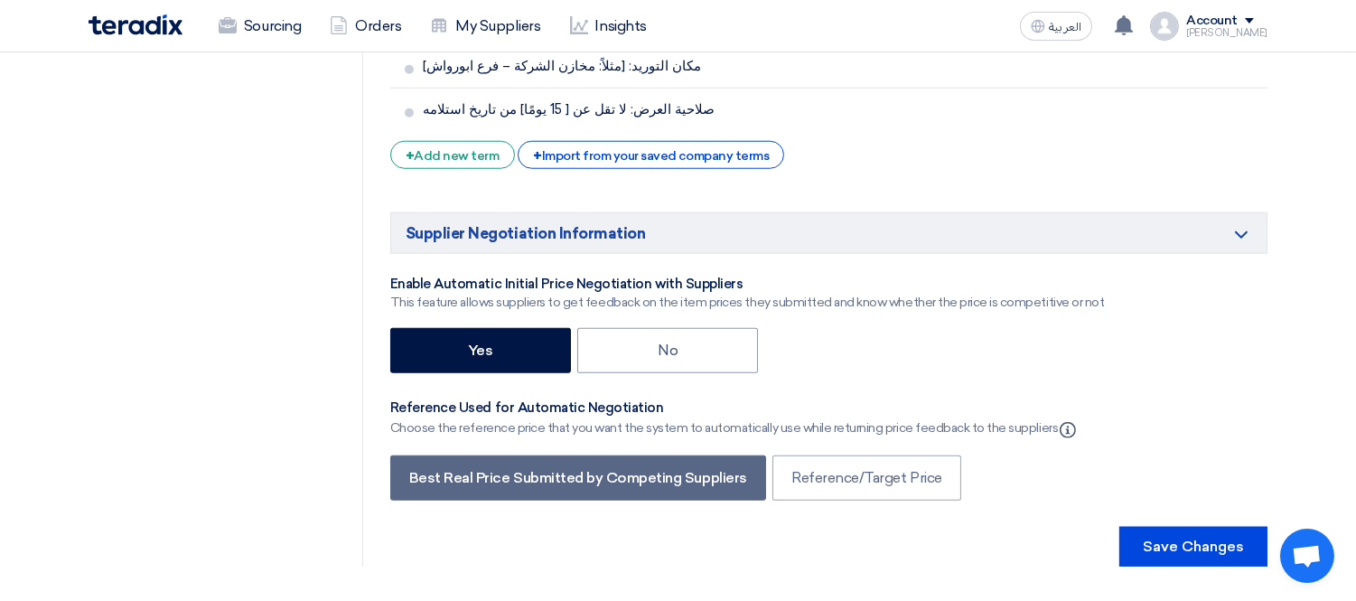
scroll to position [3011, 0]
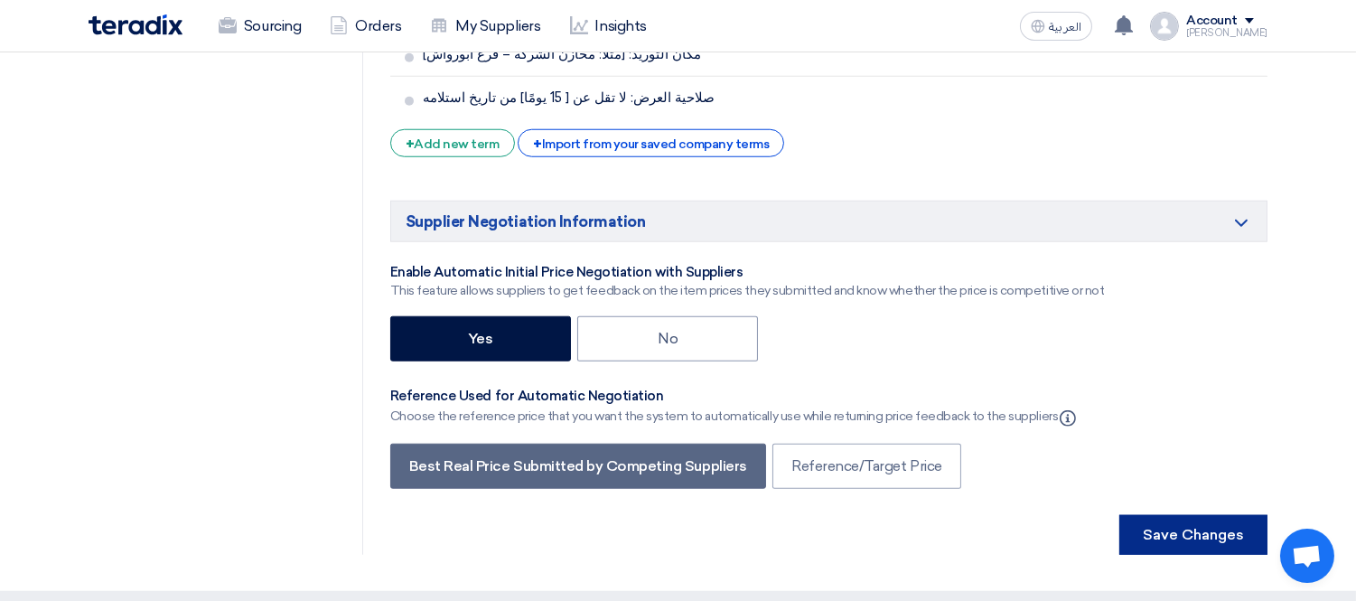
click at [1194, 515] on button "Save Changes" at bounding box center [1193, 535] width 148 height 40
click at [1200, 515] on button "Save Changes" at bounding box center [1193, 535] width 148 height 40
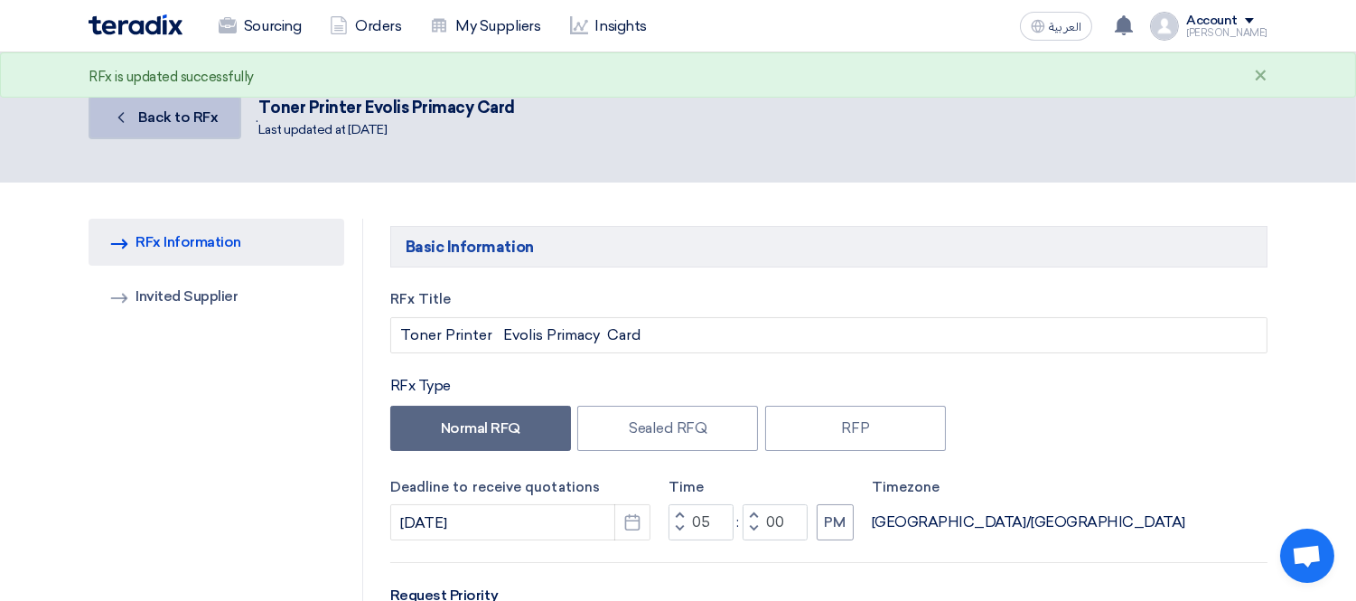
click at [118, 108] on icon "Back" at bounding box center [121, 117] width 18 height 18
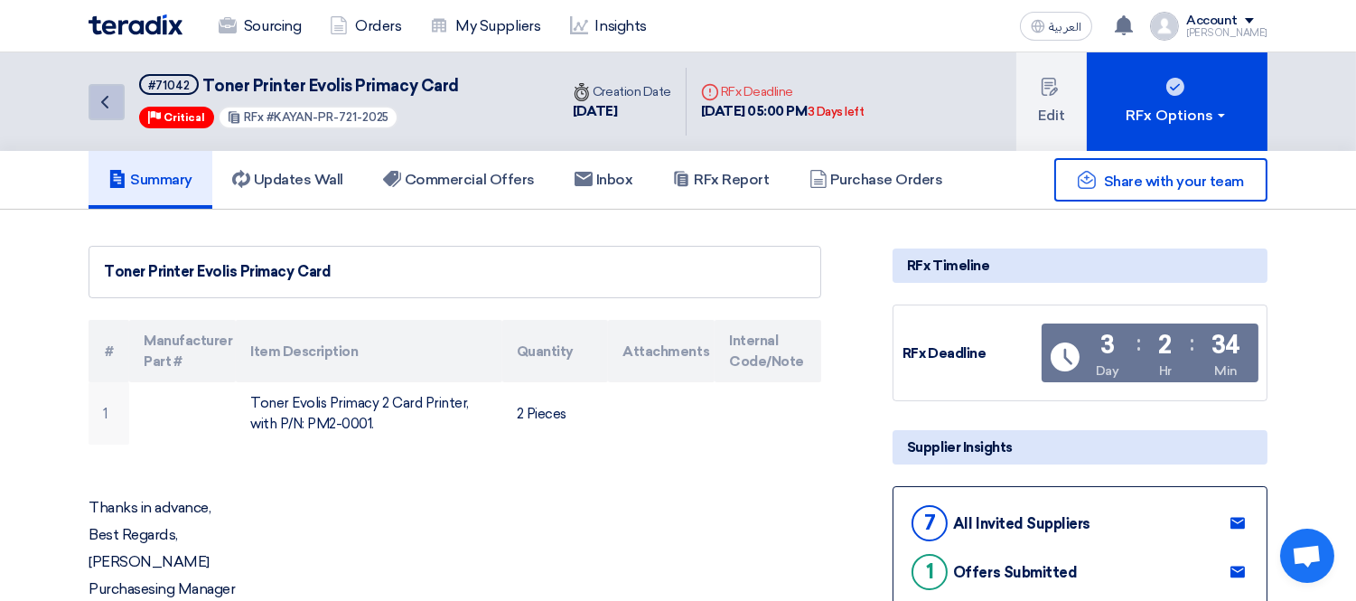
click at [100, 100] on icon "Back" at bounding box center [105, 102] width 22 height 22
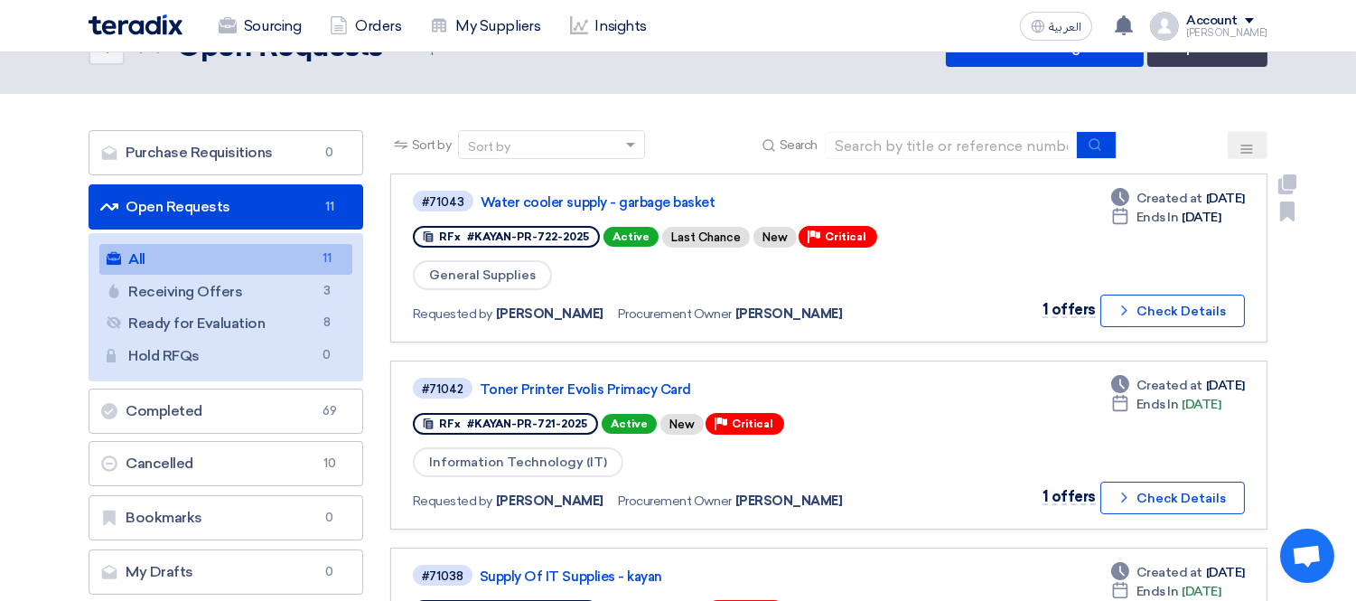
scroll to position [201, 0]
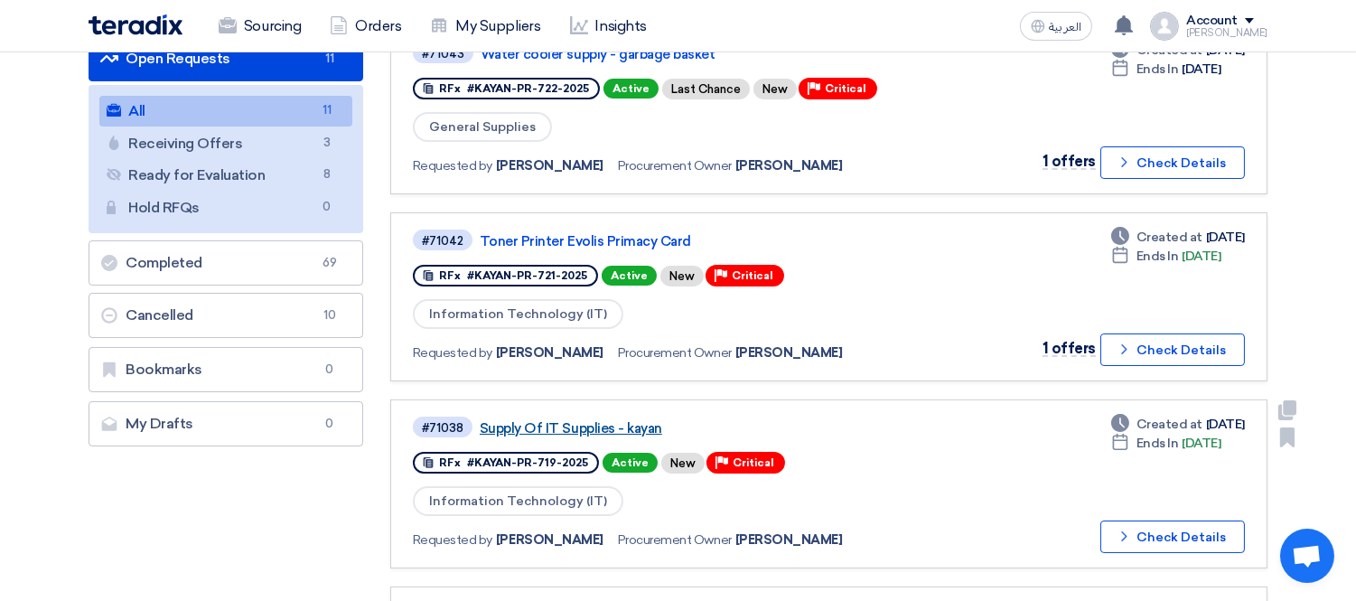
click at [632, 421] on link "Supply Of IT Supplies - kayan" at bounding box center [706, 428] width 452 height 16
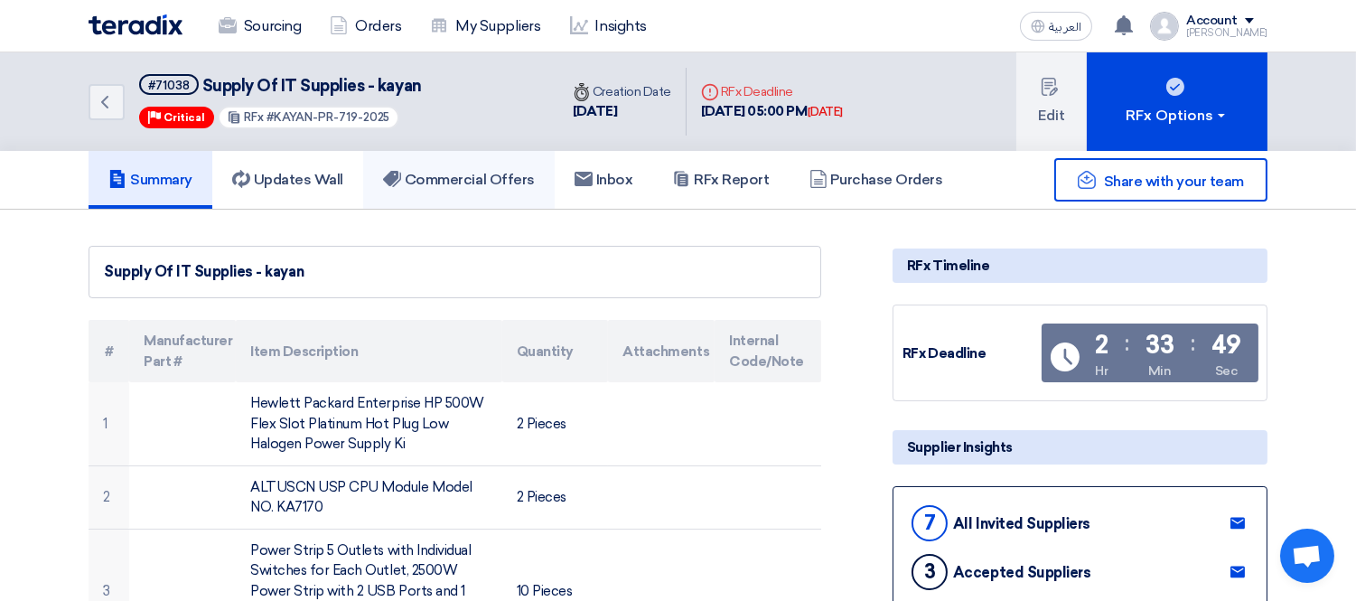
click at [463, 177] on h5 "Commercial Offers" at bounding box center [459, 180] width 152 height 18
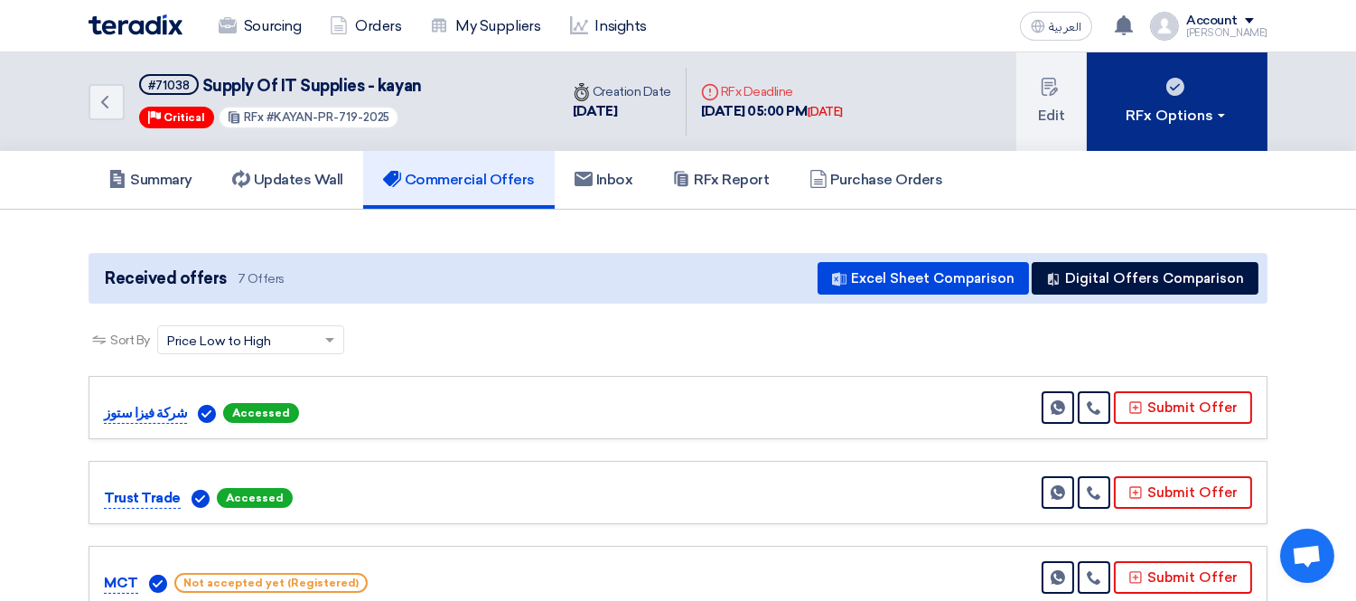
click at [1177, 113] on div "RFx Options" at bounding box center [1177, 116] width 102 height 22
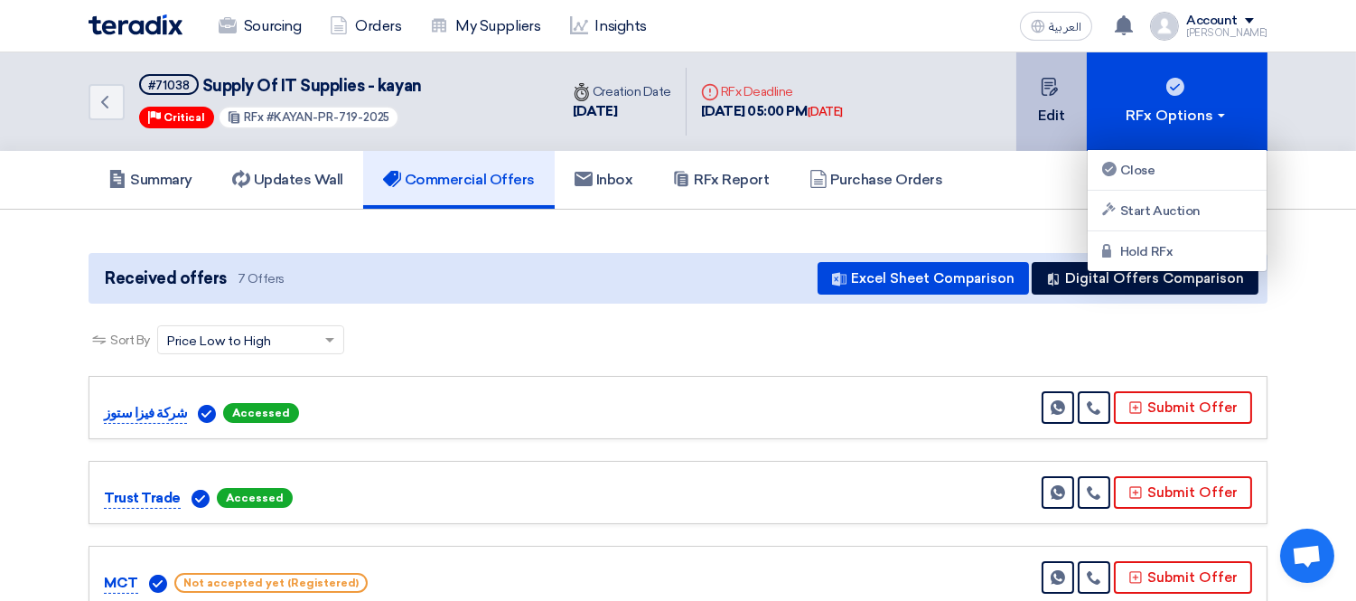
click at [1041, 114] on button "Edit" at bounding box center [1051, 101] width 70 height 98
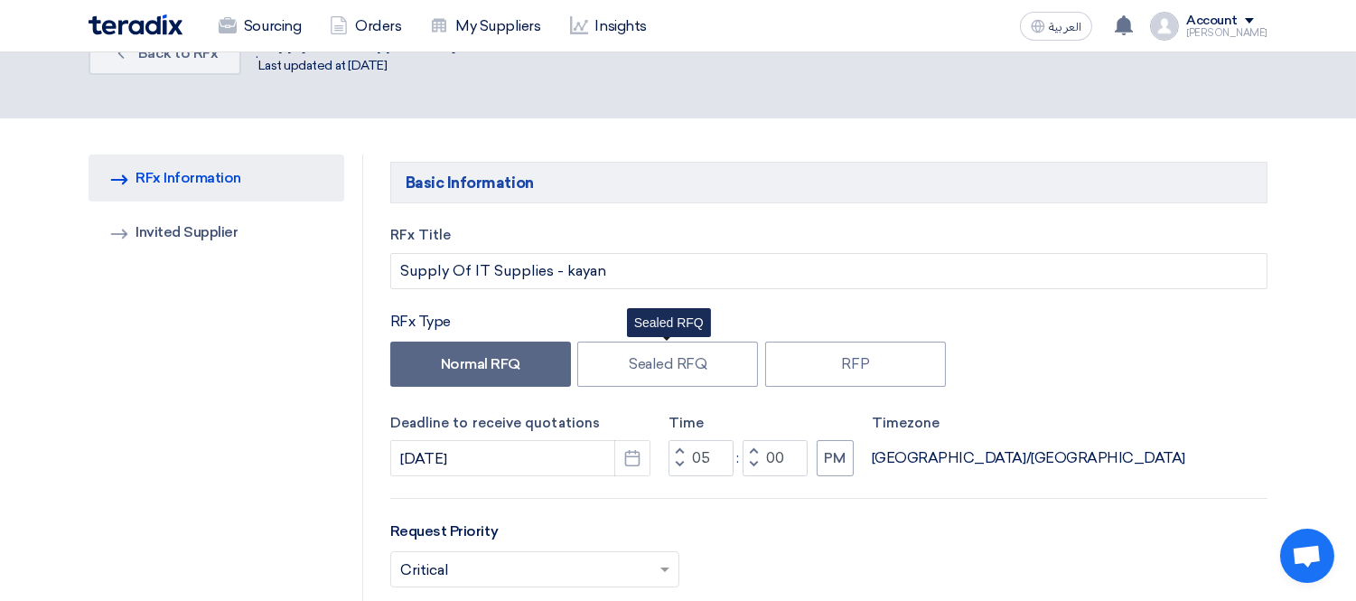
scroll to position [100, 0]
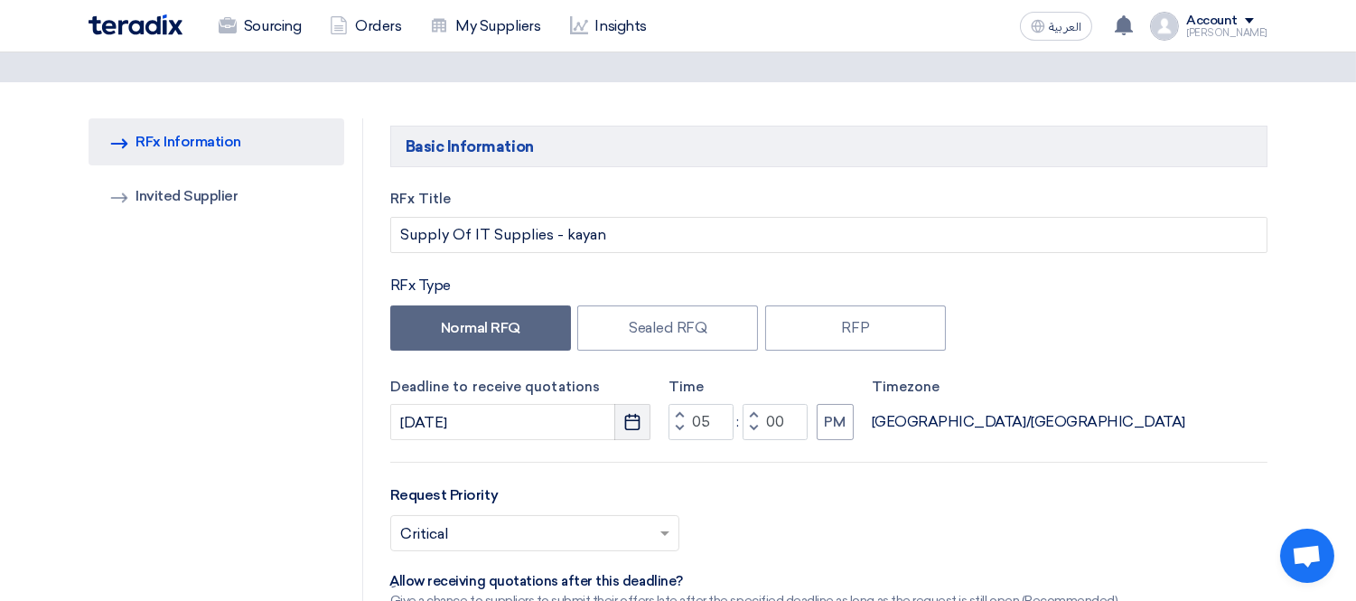
click at [628, 414] on use "button" at bounding box center [632, 422] width 15 height 16
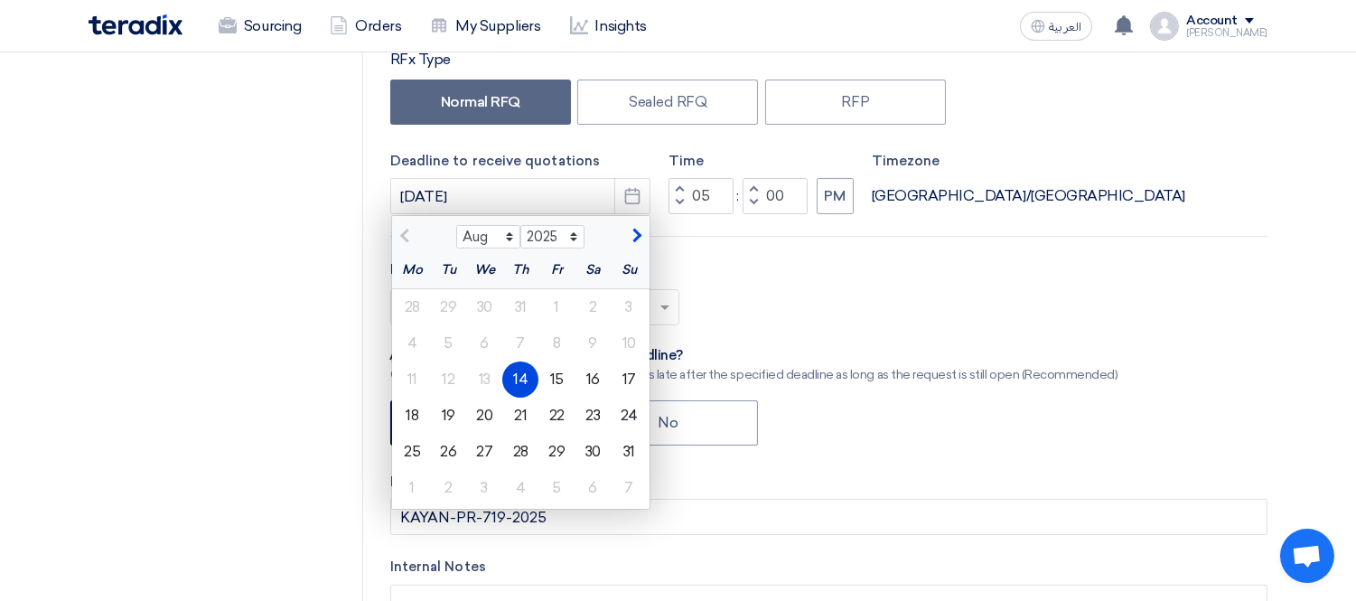
scroll to position [401, 0]
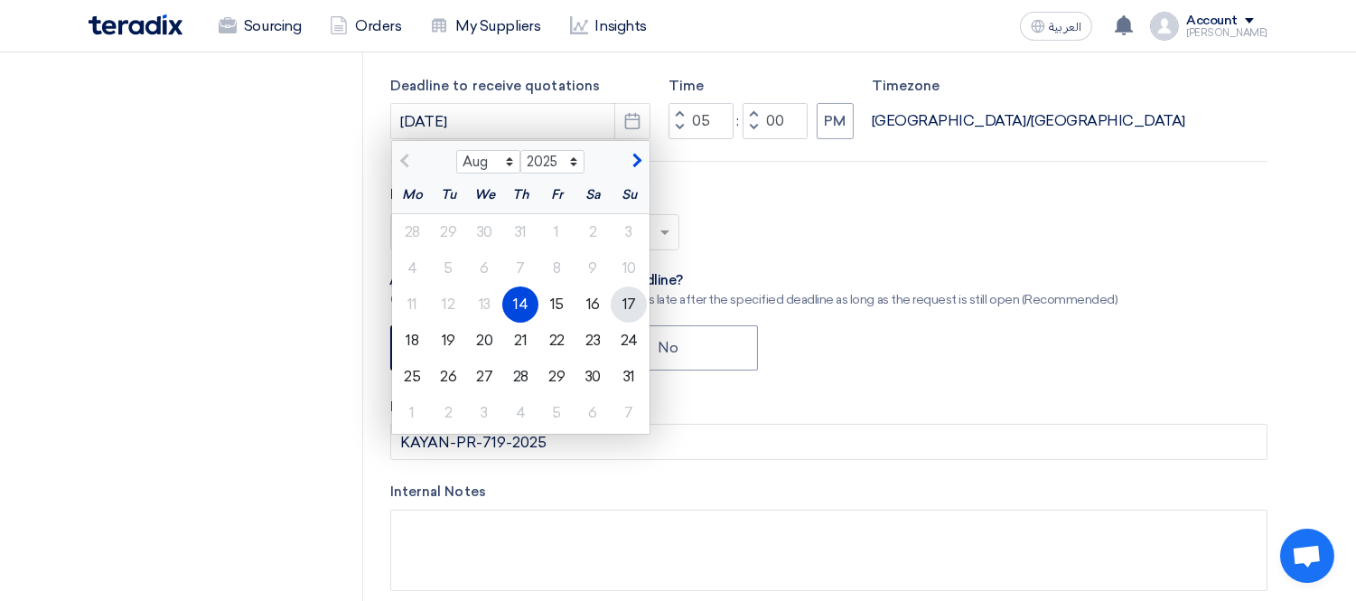
click at [630, 293] on div "17" at bounding box center [629, 304] width 36 height 36
type input "[DATE]"
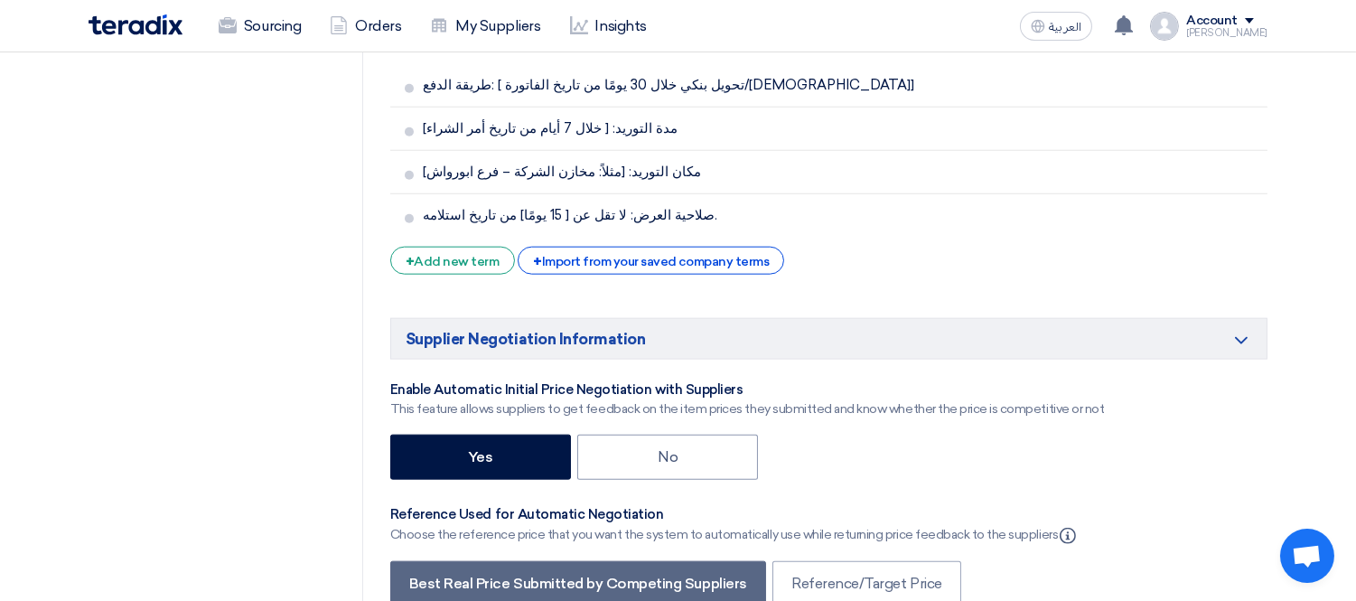
scroll to position [4014, 0]
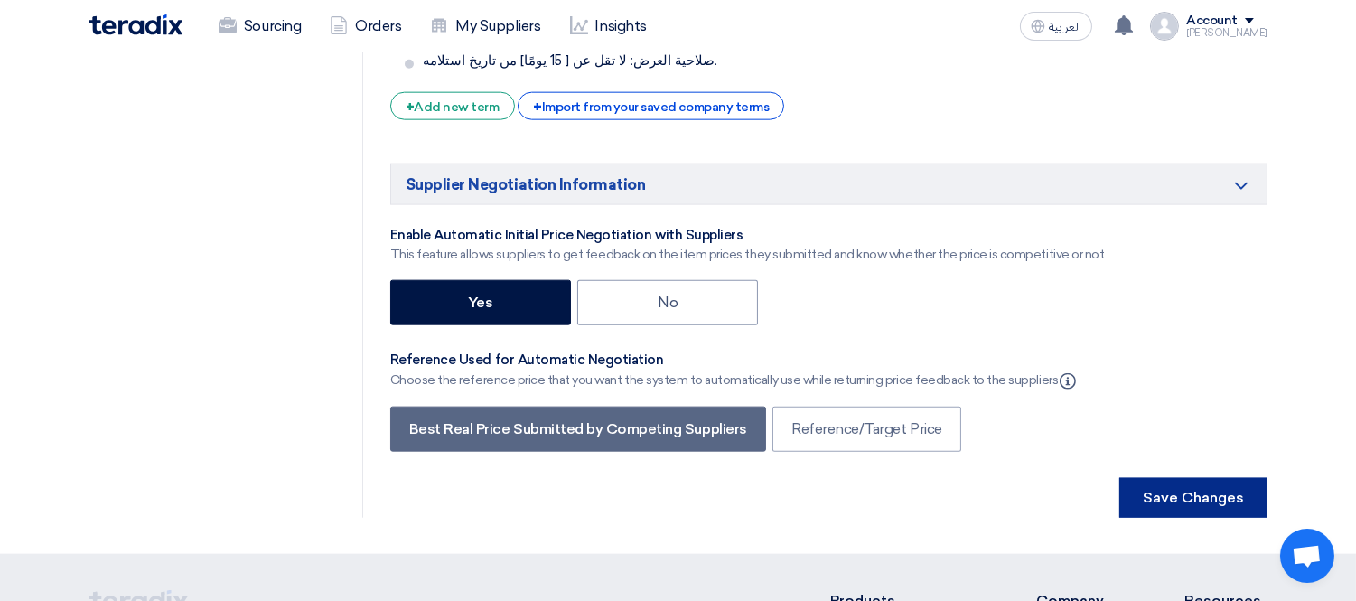
click at [1228, 478] on button "Save Changes" at bounding box center [1193, 498] width 148 height 40
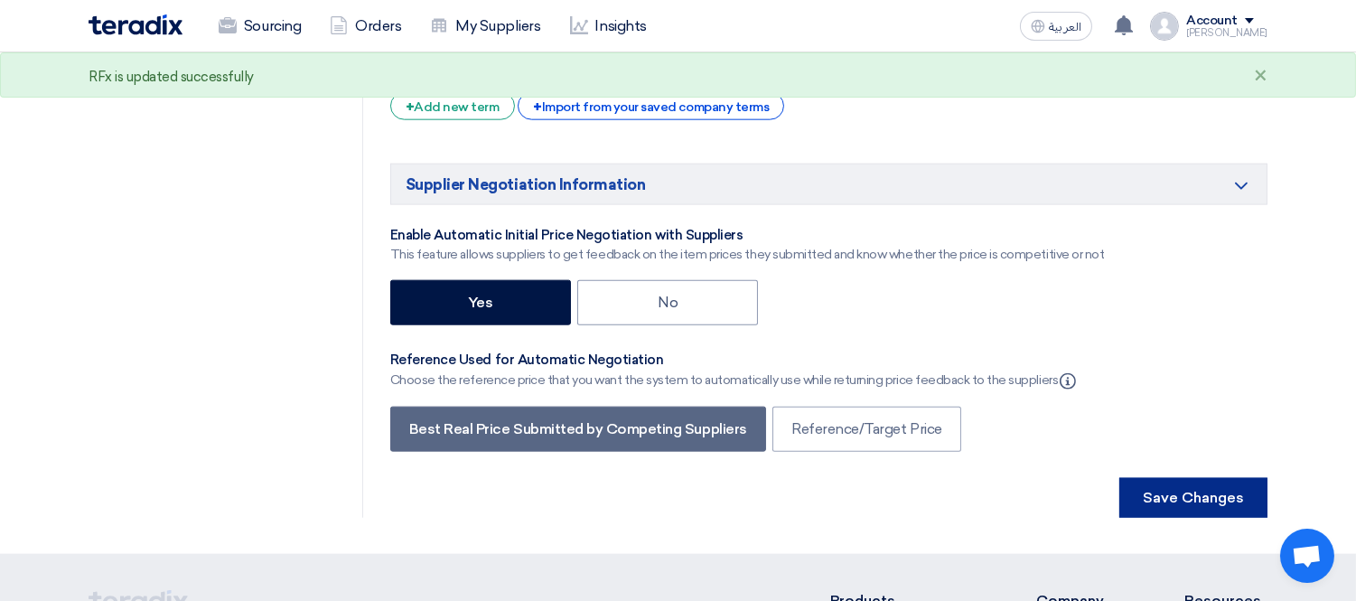
scroll to position [0, 0]
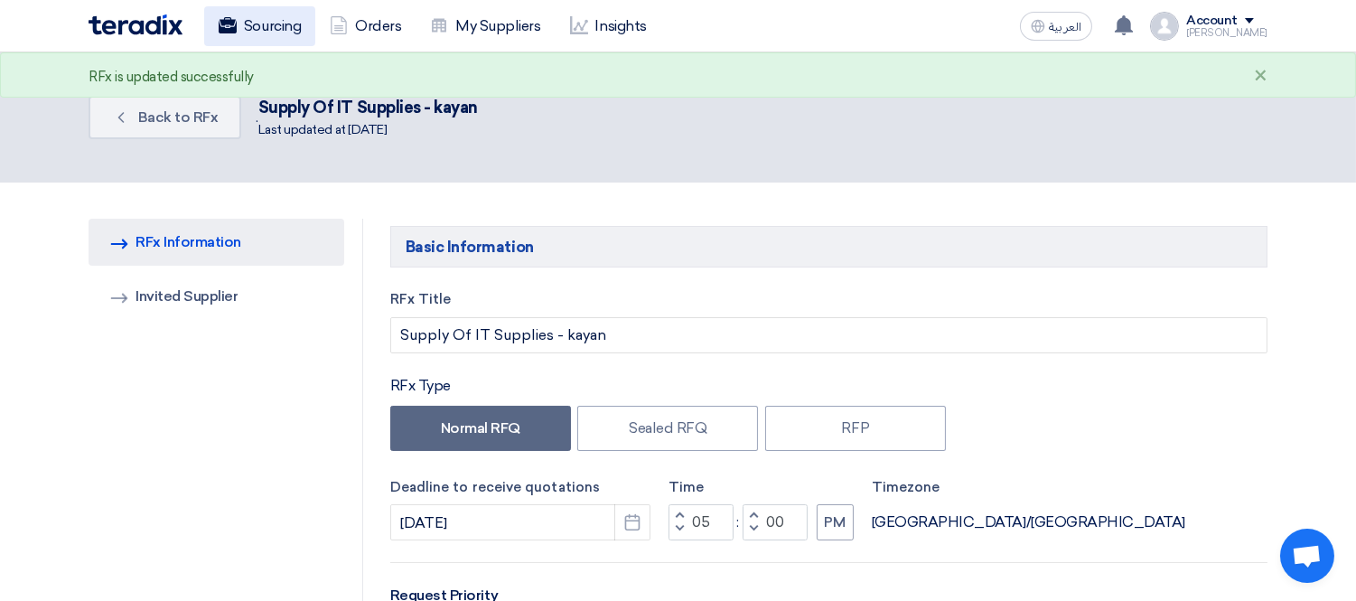
click at [262, 34] on link "Sourcing" at bounding box center [259, 26] width 111 height 40
